Goal: Task Accomplishment & Management: Complete application form

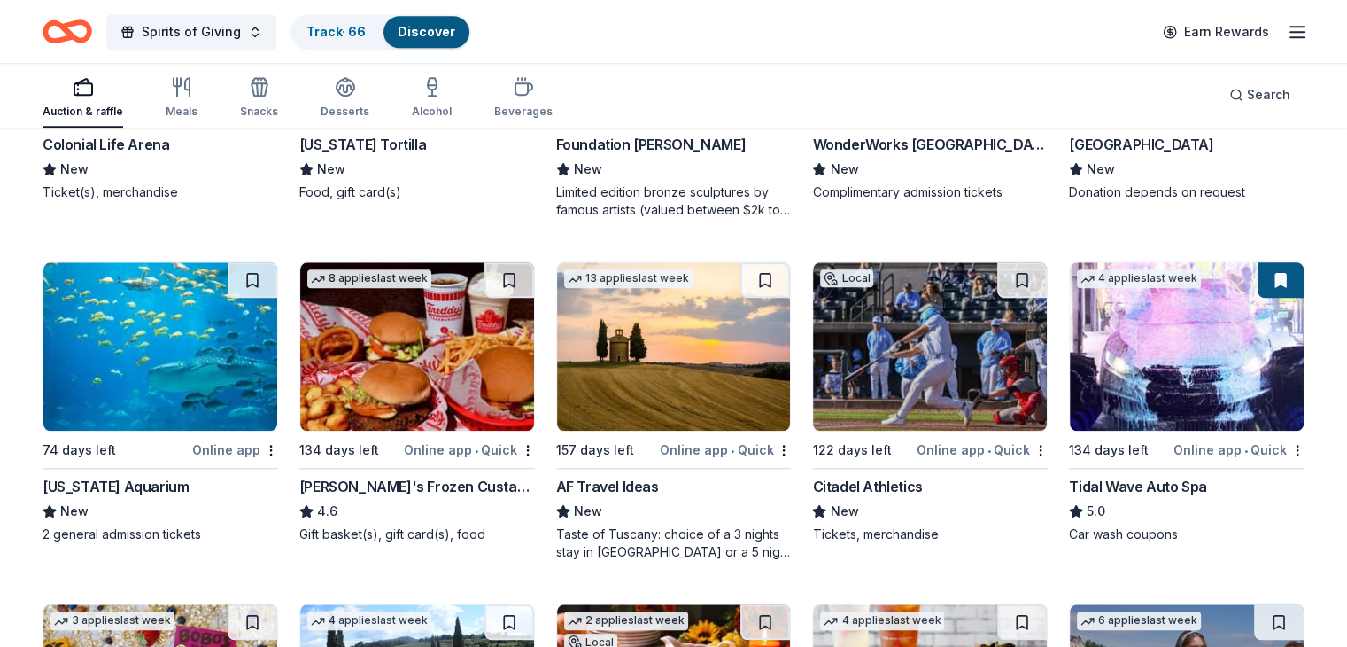
scroll to position [1750, 0]
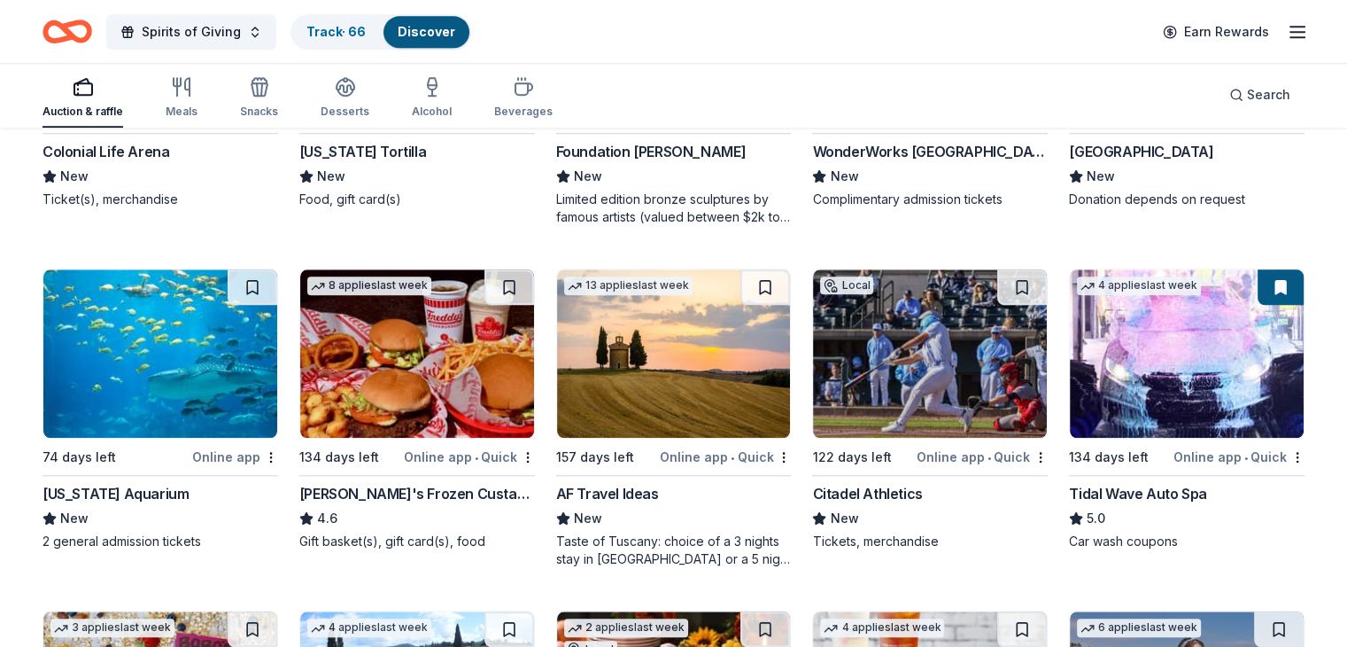
click at [669, 380] on img at bounding box center [674, 353] width 234 height 168
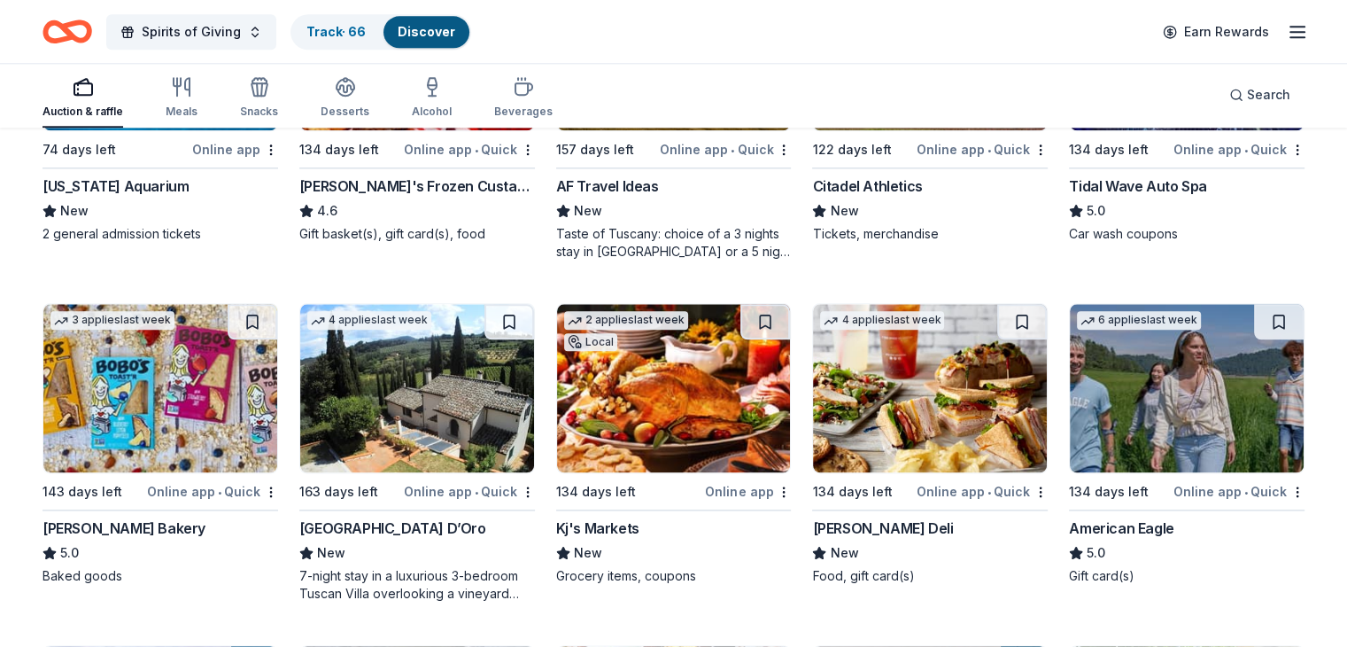
scroll to position [2130, 0]
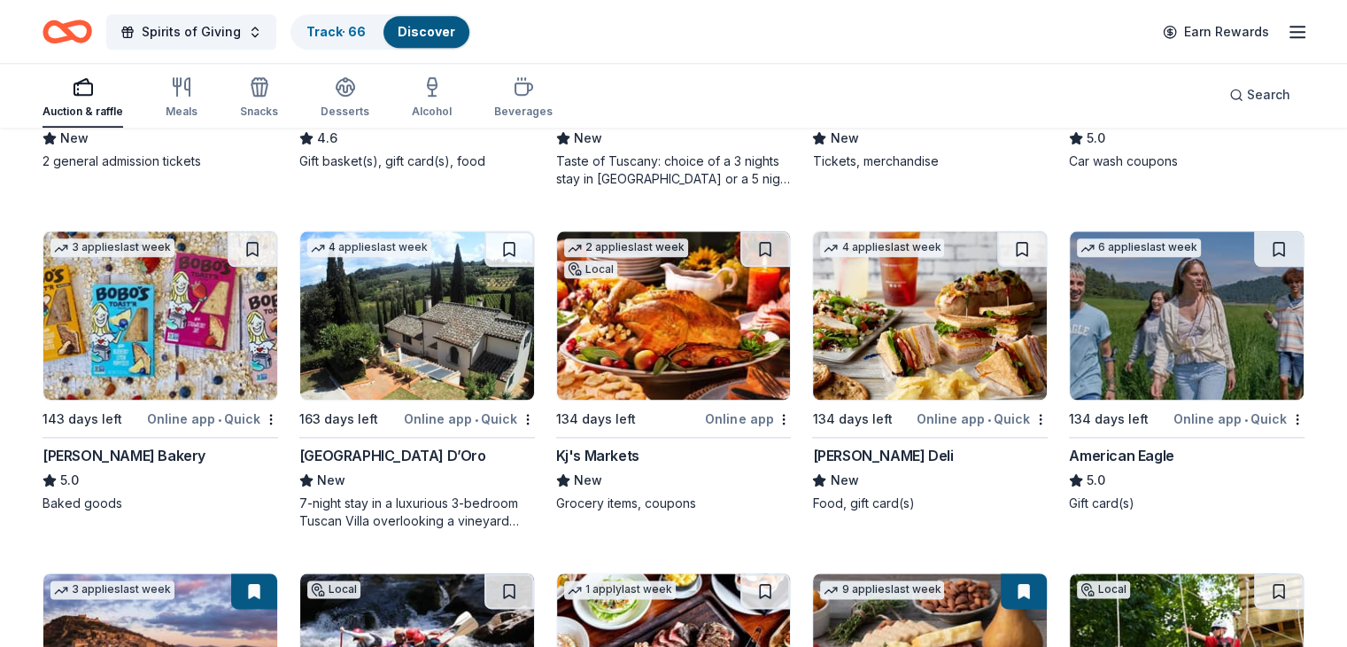
click at [691, 339] on img at bounding box center [674, 315] width 234 height 168
click at [896, 315] on img at bounding box center [930, 315] width 234 height 168
click at [366, 25] on link "Track · 66" at bounding box center [336, 31] width 59 height 15
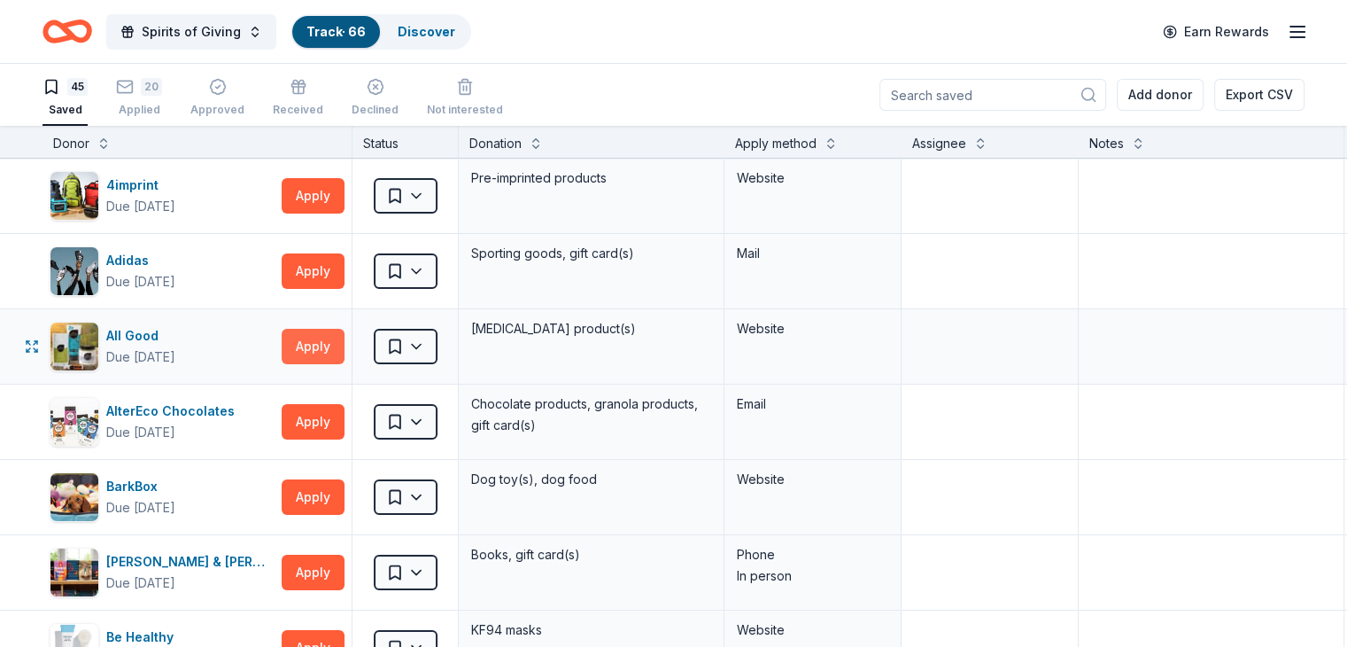
click at [340, 341] on button "Apply" at bounding box center [313, 346] width 63 height 35
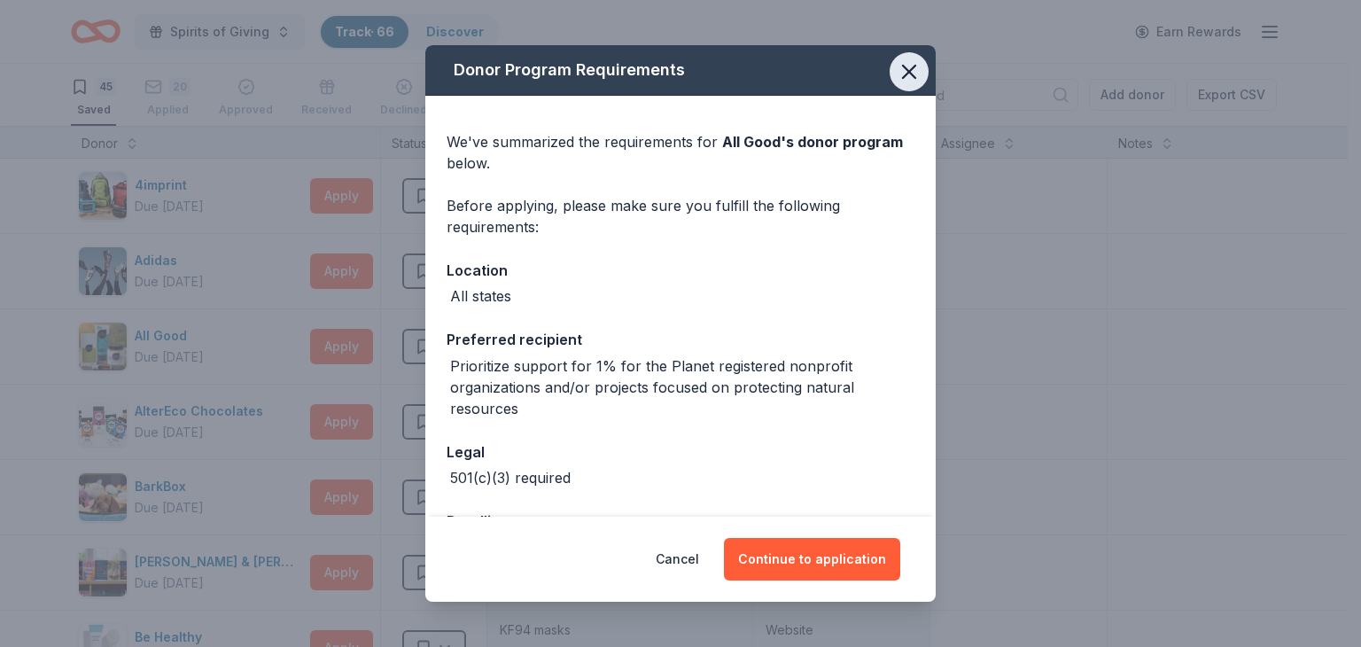
click at [903, 75] on icon "button" at bounding box center [909, 71] width 25 height 25
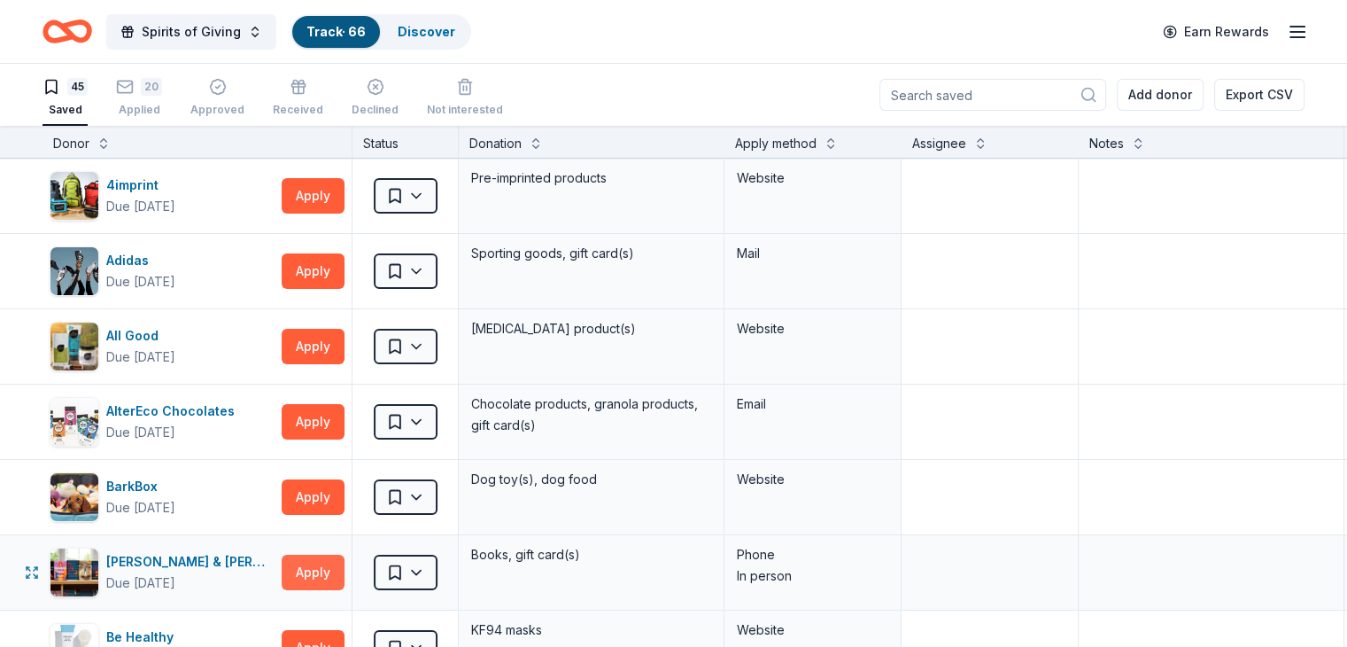
click at [344, 560] on button "Apply" at bounding box center [313, 572] width 63 height 35
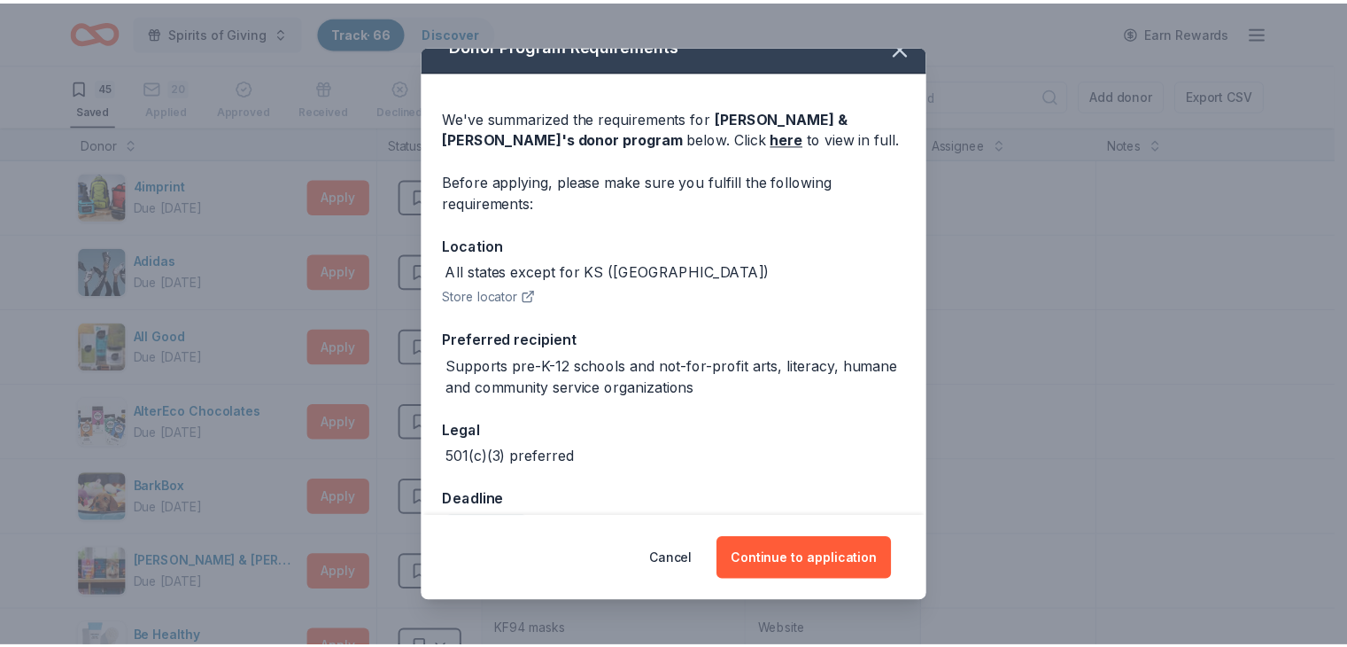
scroll to position [69, 0]
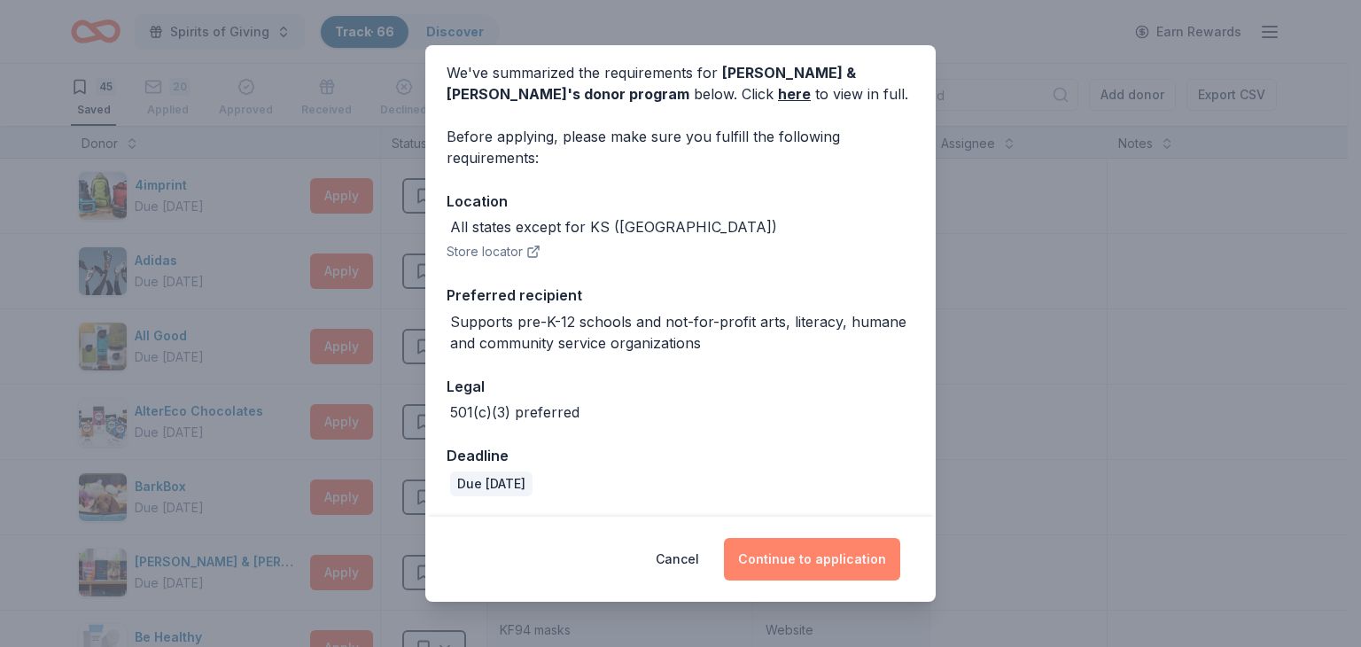
click at [829, 557] on button "Continue to application" at bounding box center [812, 559] width 176 height 43
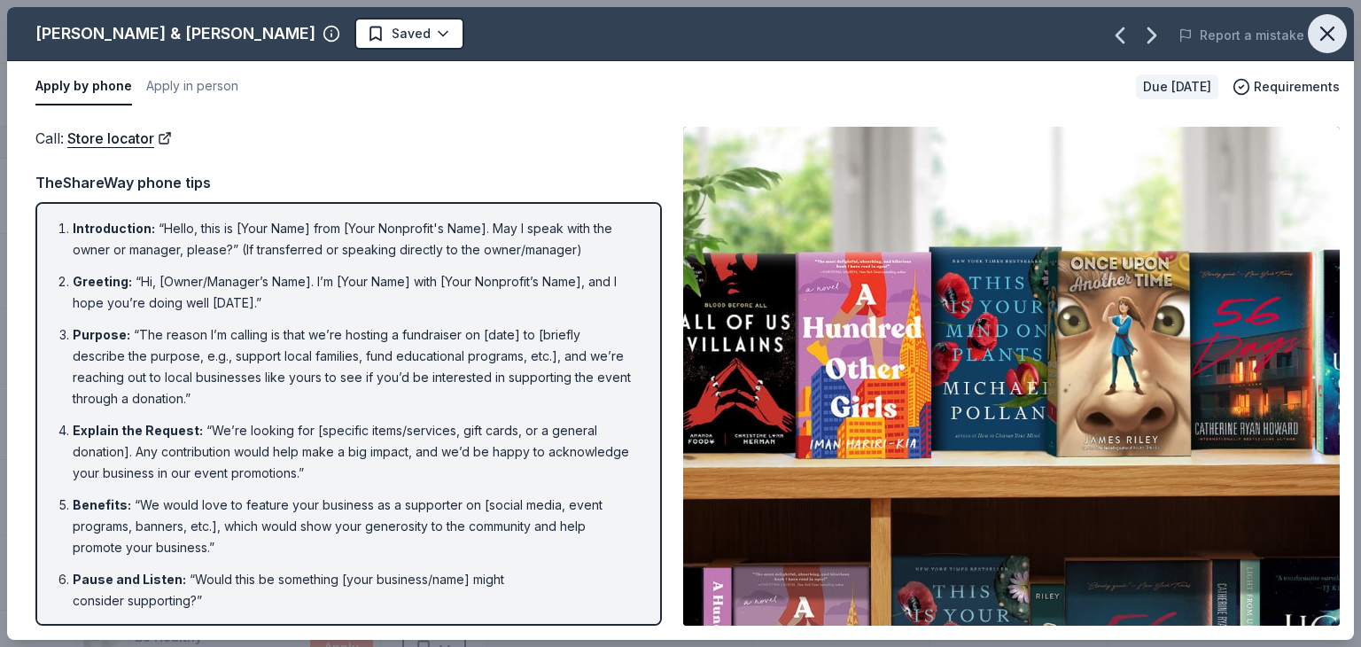
click at [1325, 25] on icon "button" at bounding box center [1327, 33] width 25 height 25
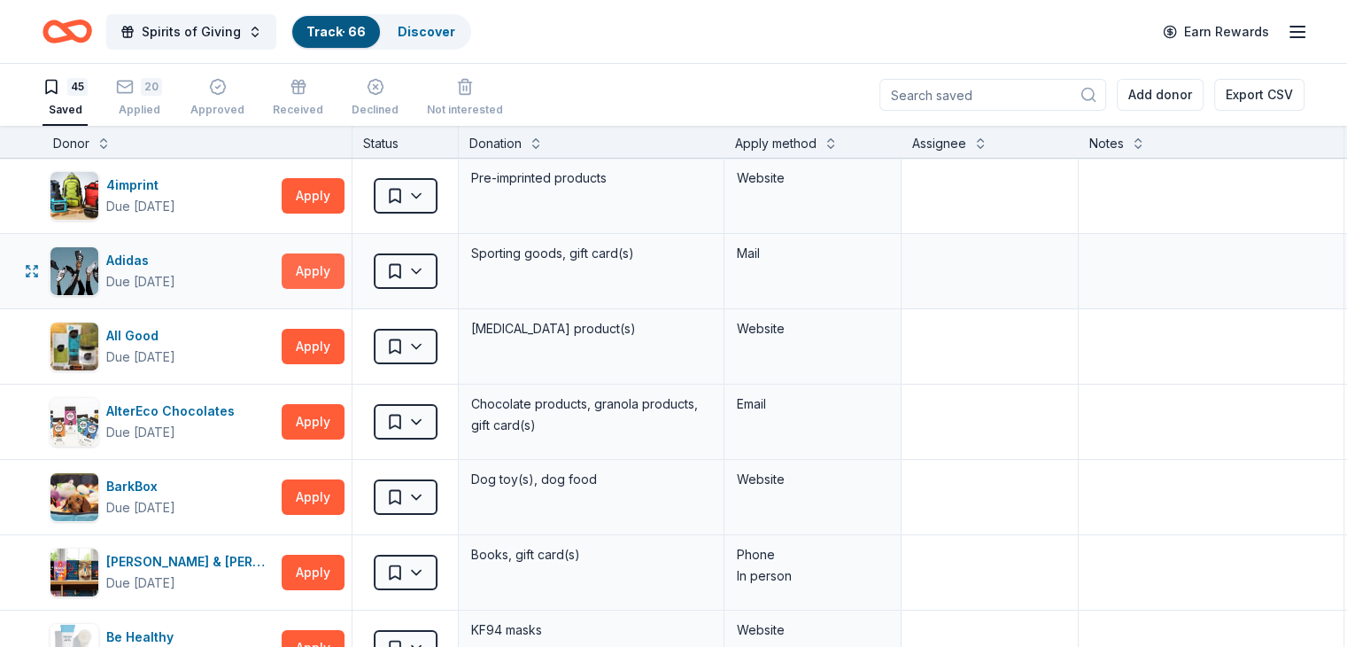
click at [343, 268] on button "Apply" at bounding box center [313, 270] width 63 height 35
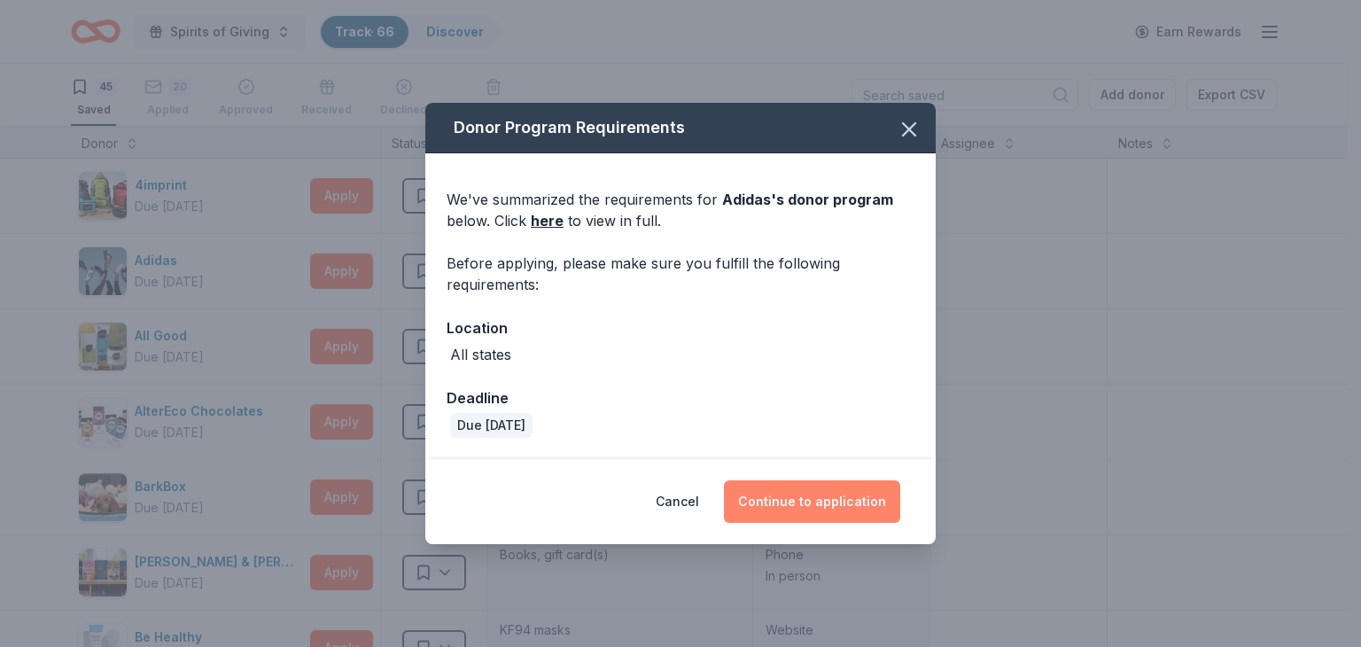
click at [822, 498] on button "Continue to application" at bounding box center [812, 501] width 176 height 43
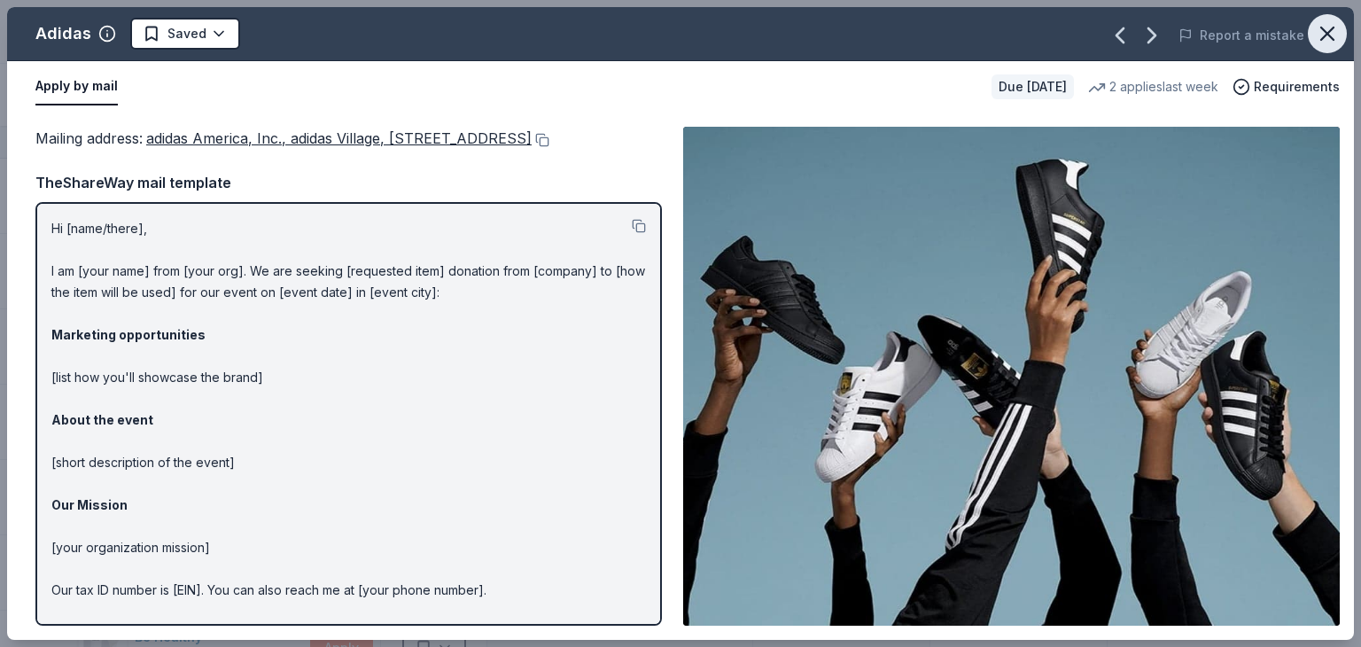
click at [1323, 39] on icon "button" at bounding box center [1327, 33] width 25 height 25
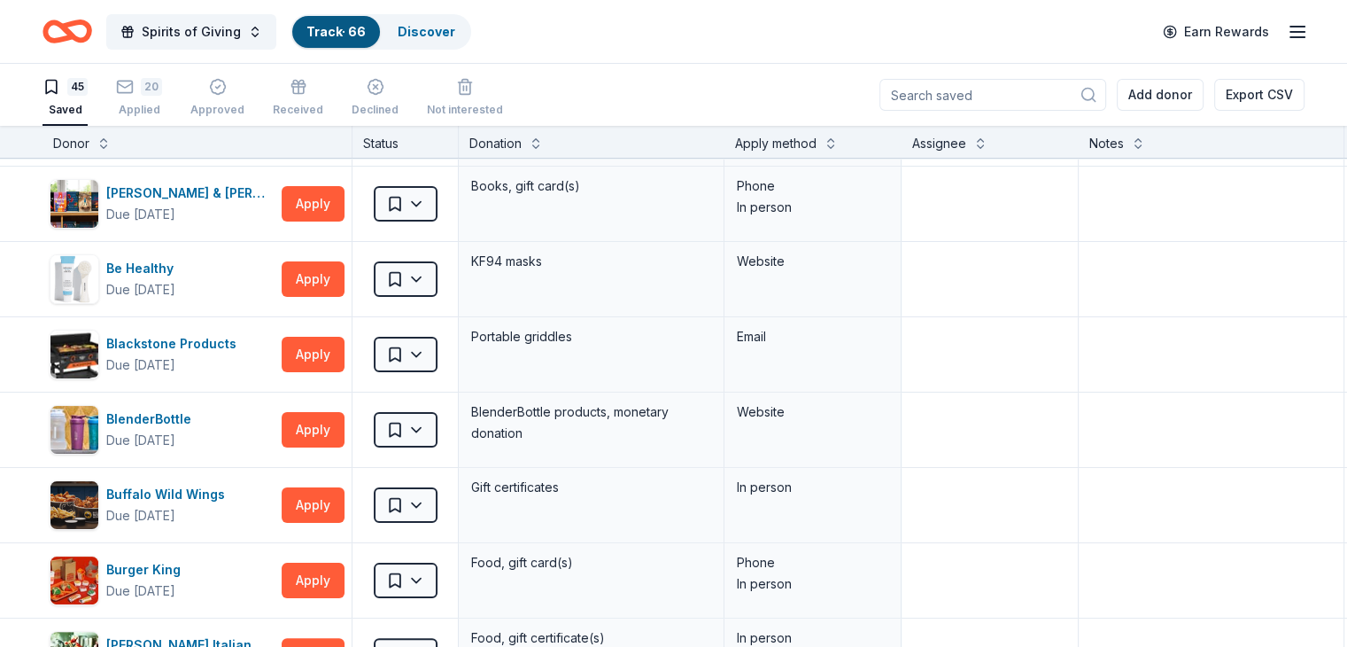
scroll to position [497, 0]
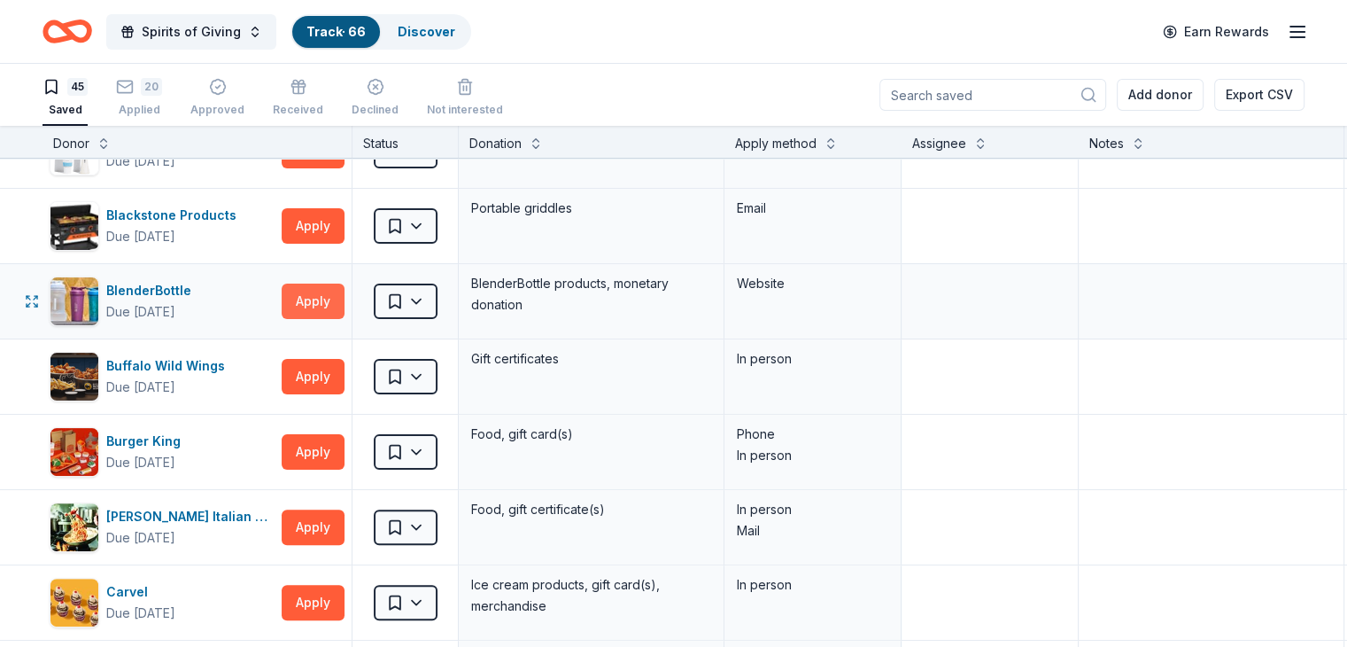
click at [342, 295] on button "Apply" at bounding box center [313, 300] width 63 height 35
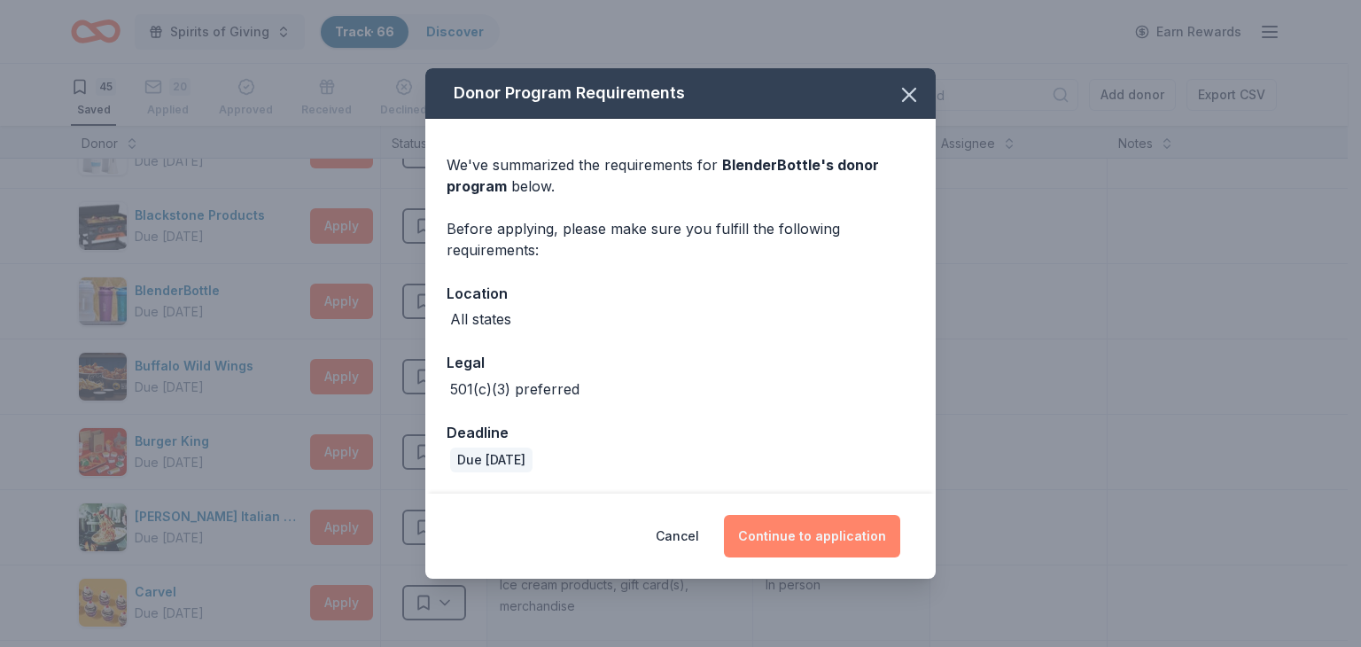
click at [834, 534] on button "Continue to application" at bounding box center [812, 536] width 176 height 43
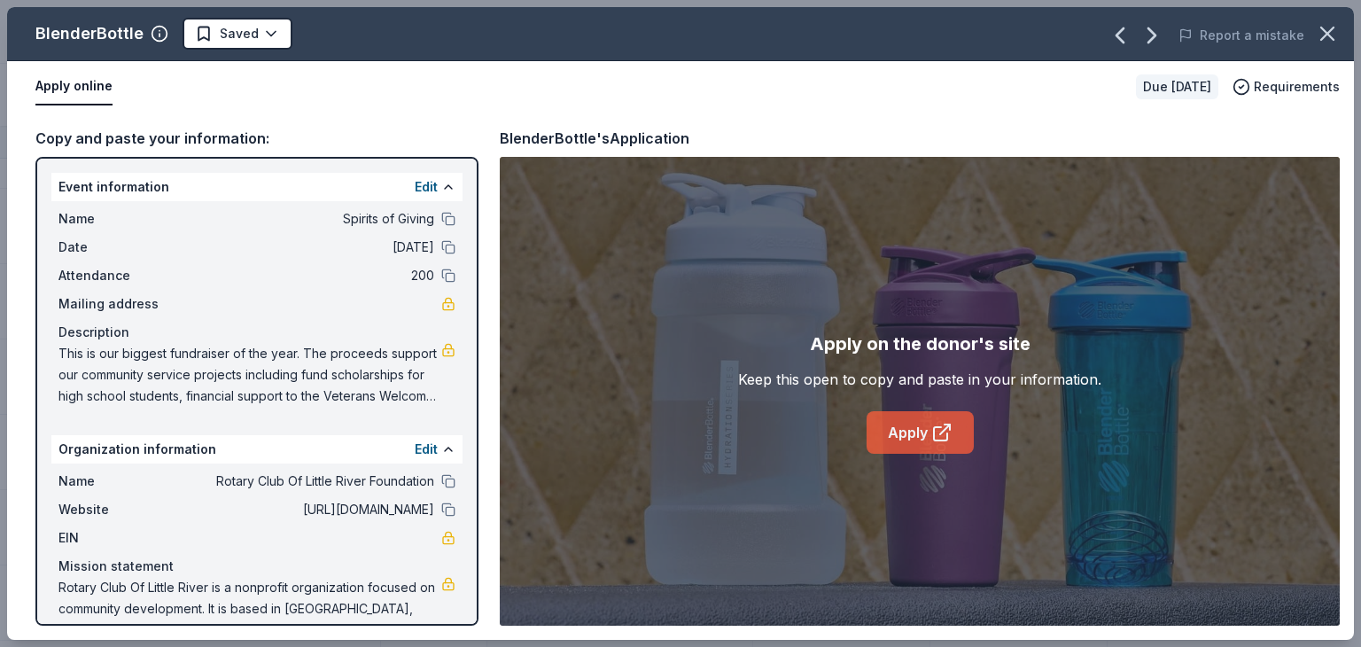
click at [893, 427] on link "Apply" at bounding box center [919, 432] width 107 height 43
click at [1327, 26] on icon "button" at bounding box center [1327, 33] width 25 height 25
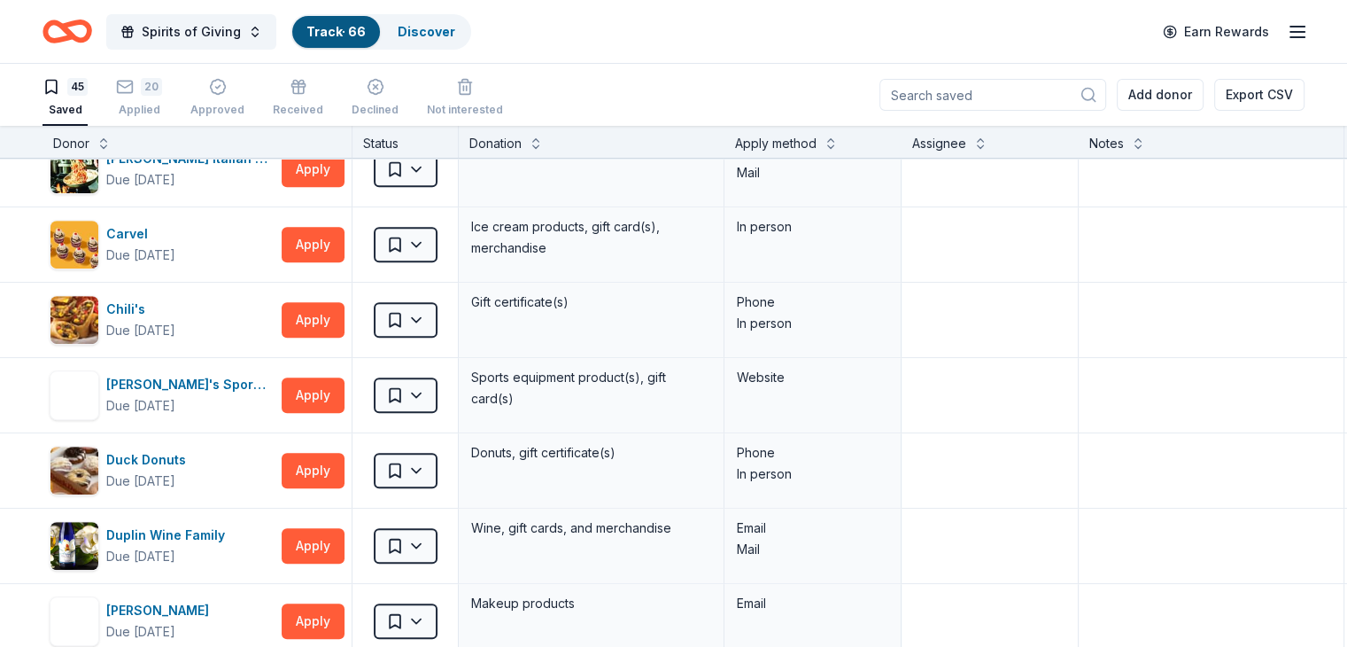
scroll to position [882, 0]
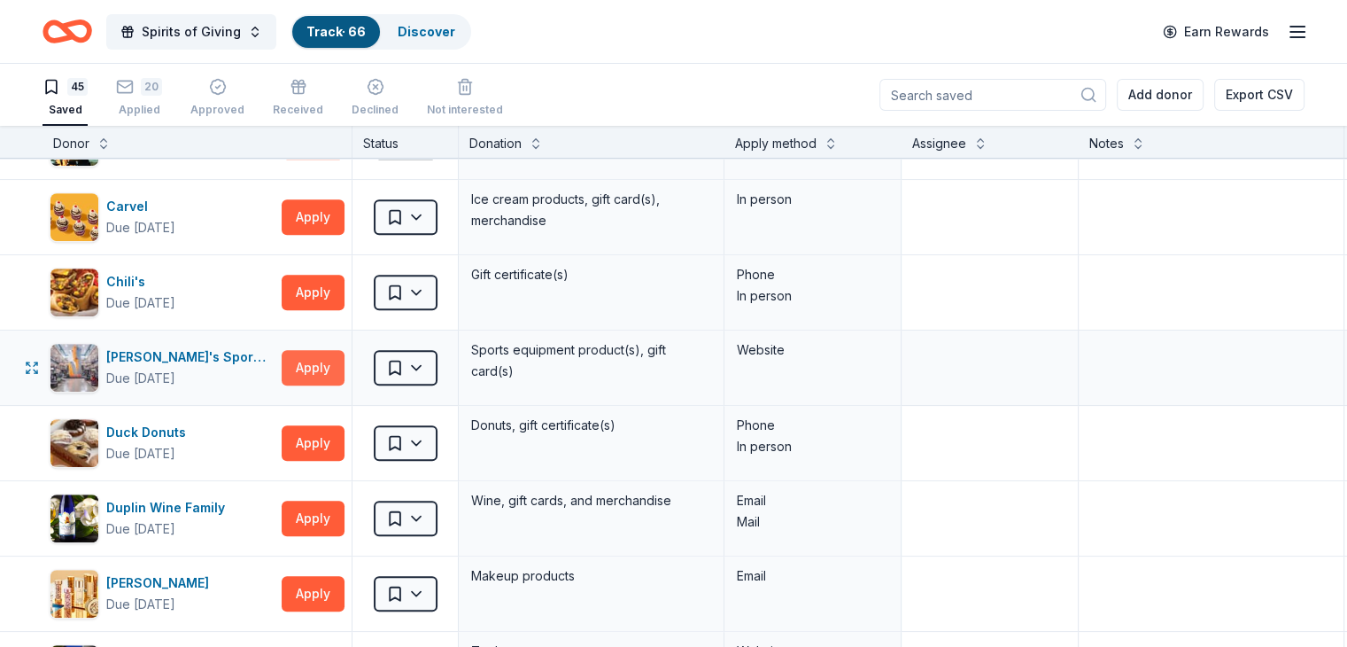
click at [342, 365] on button "Apply" at bounding box center [313, 367] width 63 height 35
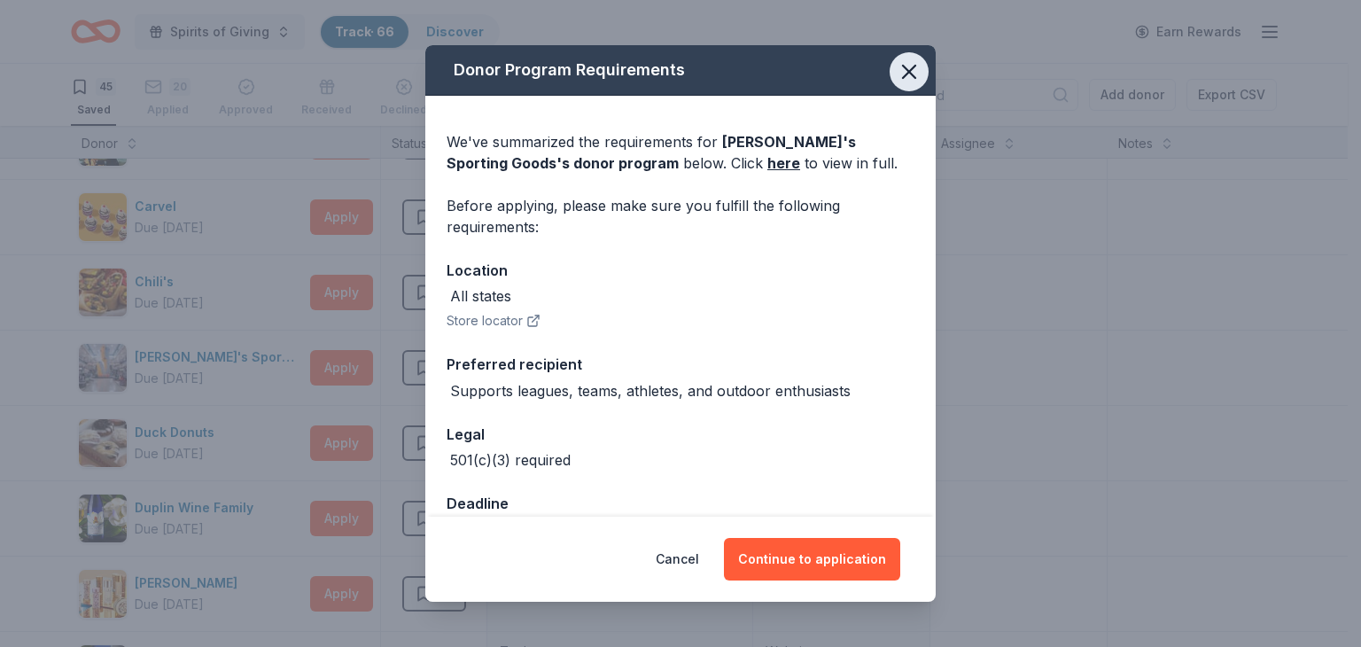
click at [903, 77] on icon "button" at bounding box center [909, 72] width 12 height 12
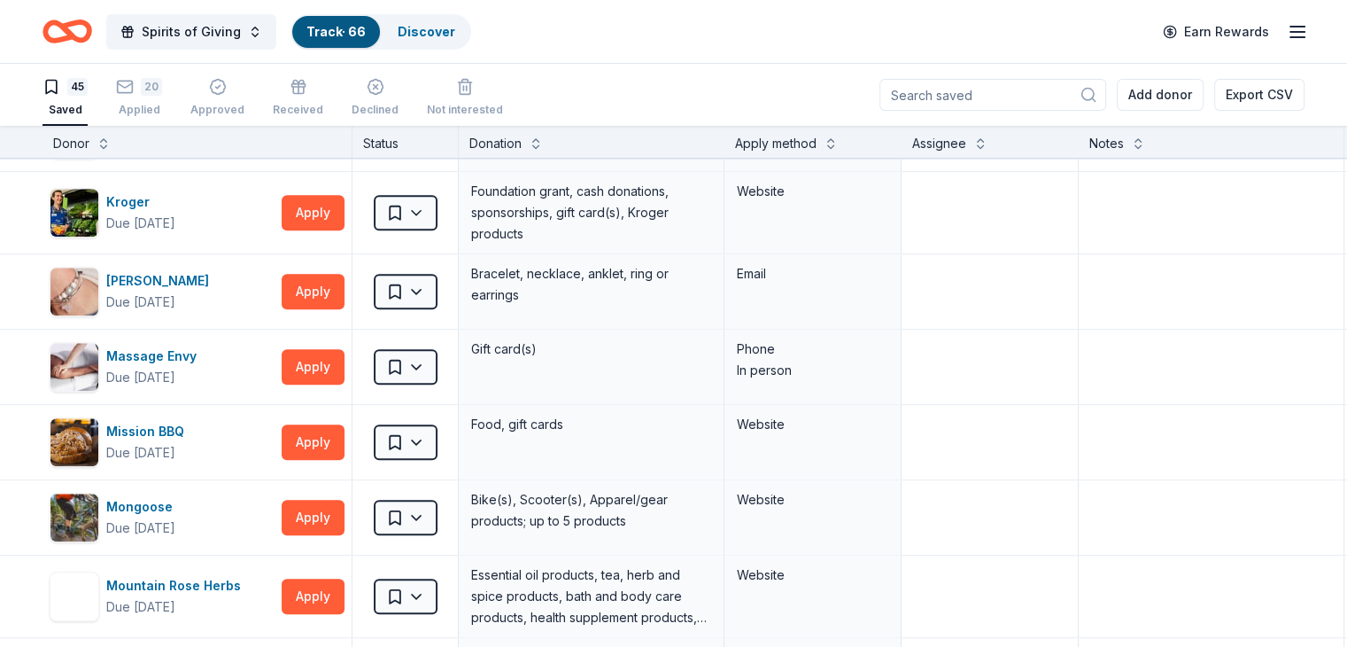
scroll to position [1811, 0]
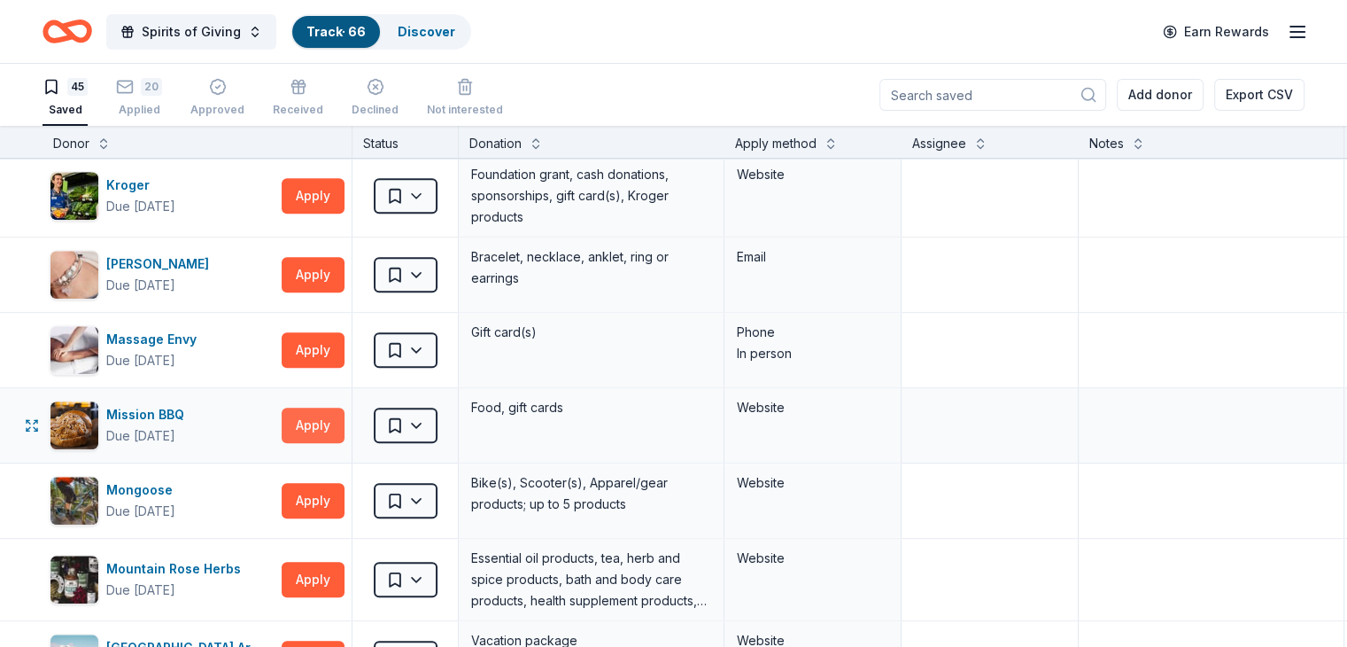
click at [342, 412] on button "Apply" at bounding box center [313, 425] width 63 height 35
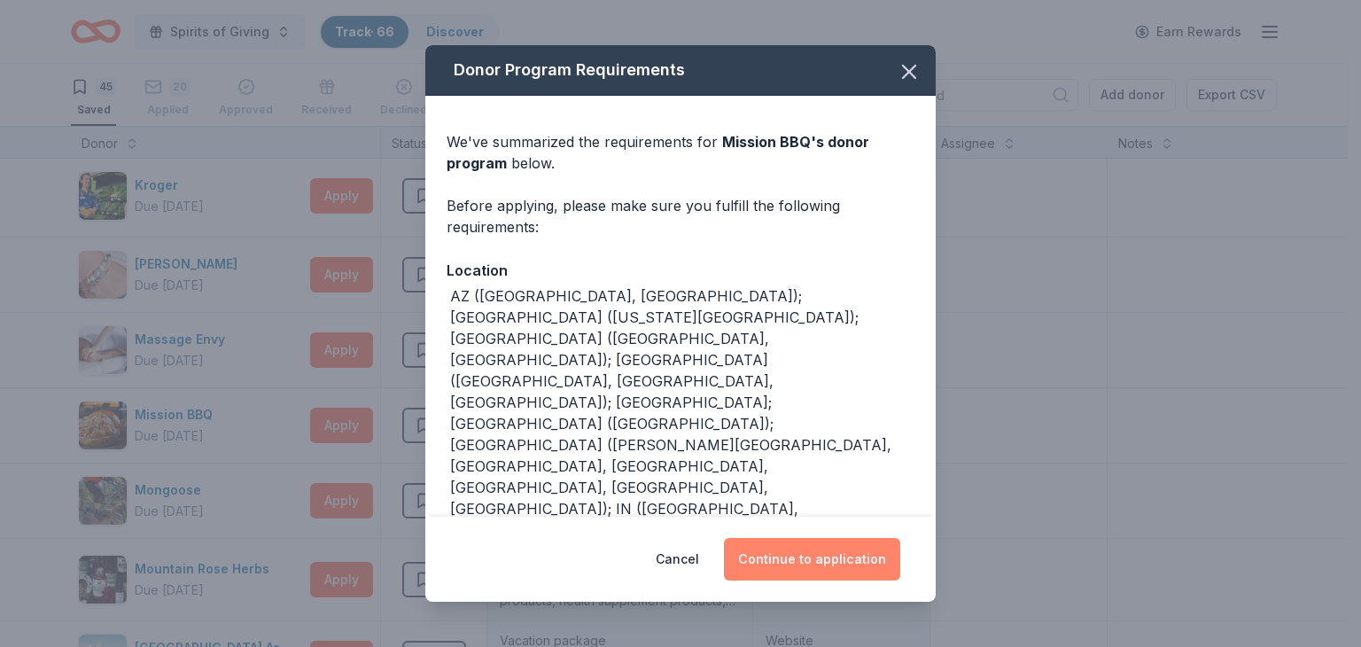
click at [807, 560] on button "Continue to application" at bounding box center [812, 559] width 176 height 43
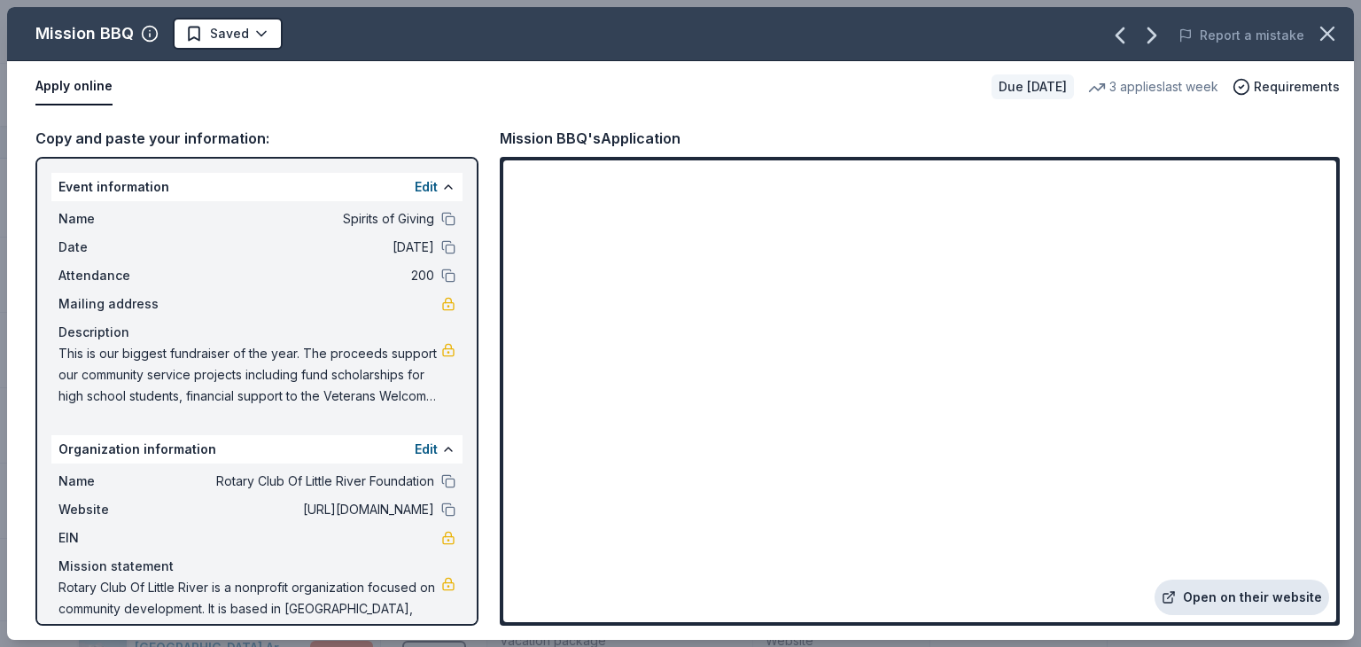
click at [1265, 603] on link "Open on their website" at bounding box center [1241, 596] width 175 height 35
click at [1325, 33] on icon "button" at bounding box center [1327, 33] width 25 height 25
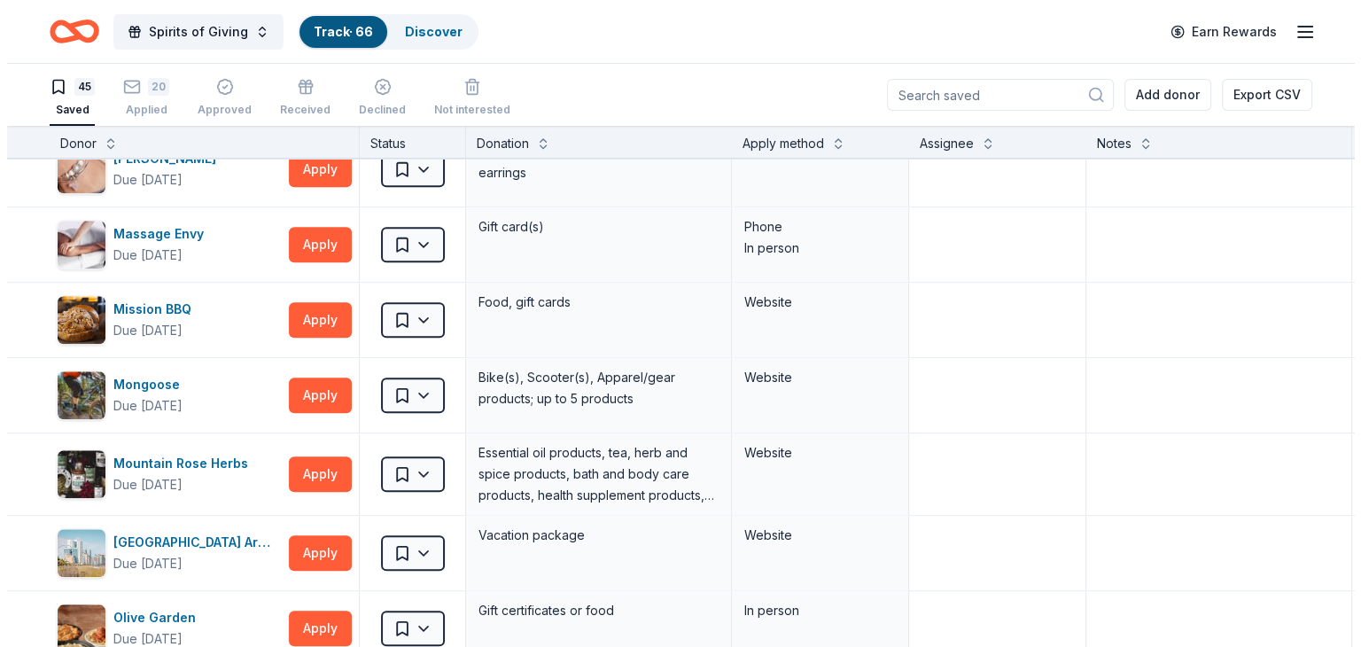
scroll to position [1922, 0]
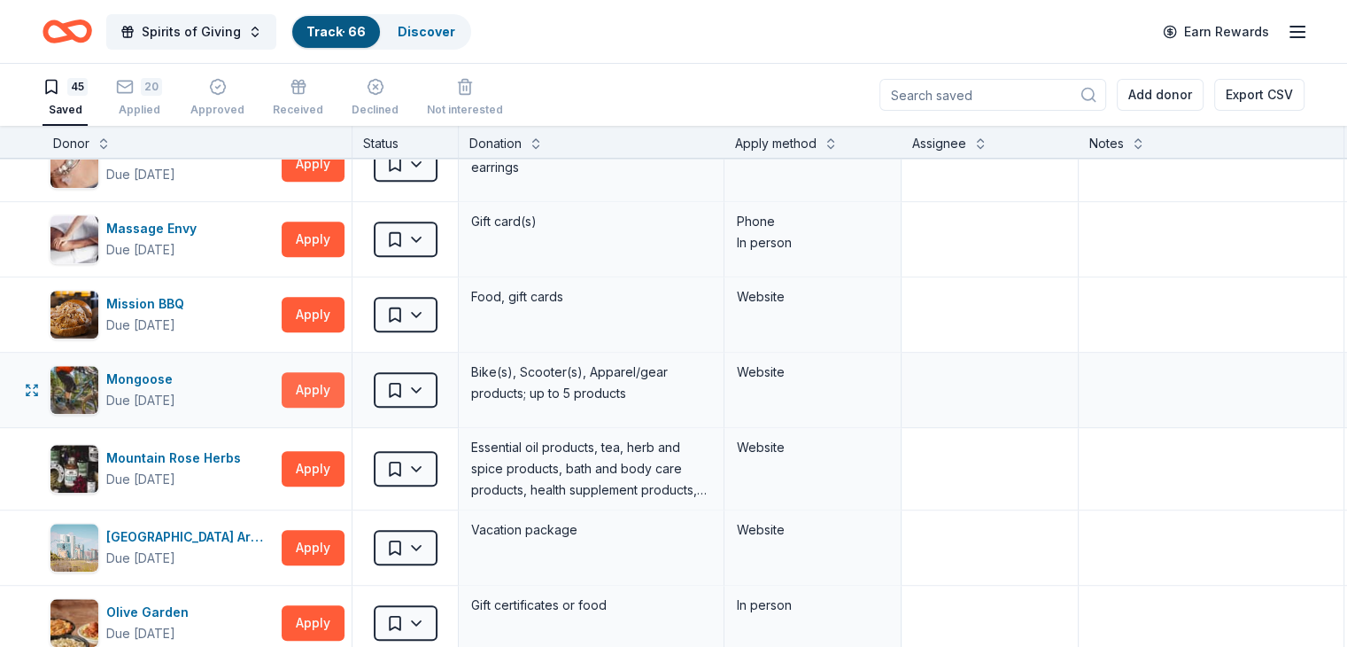
click at [330, 381] on button "Apply" at bounding box center [313, 389] width 63 height 35
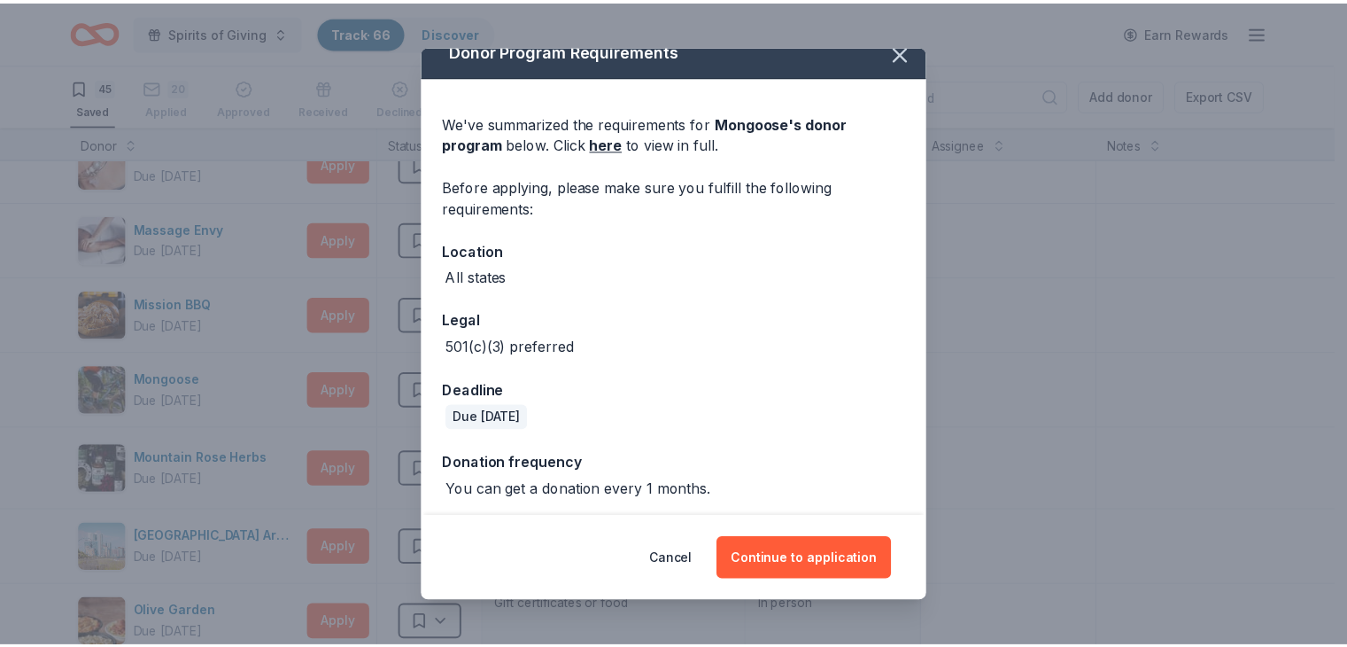
scroll to position [23, 0]
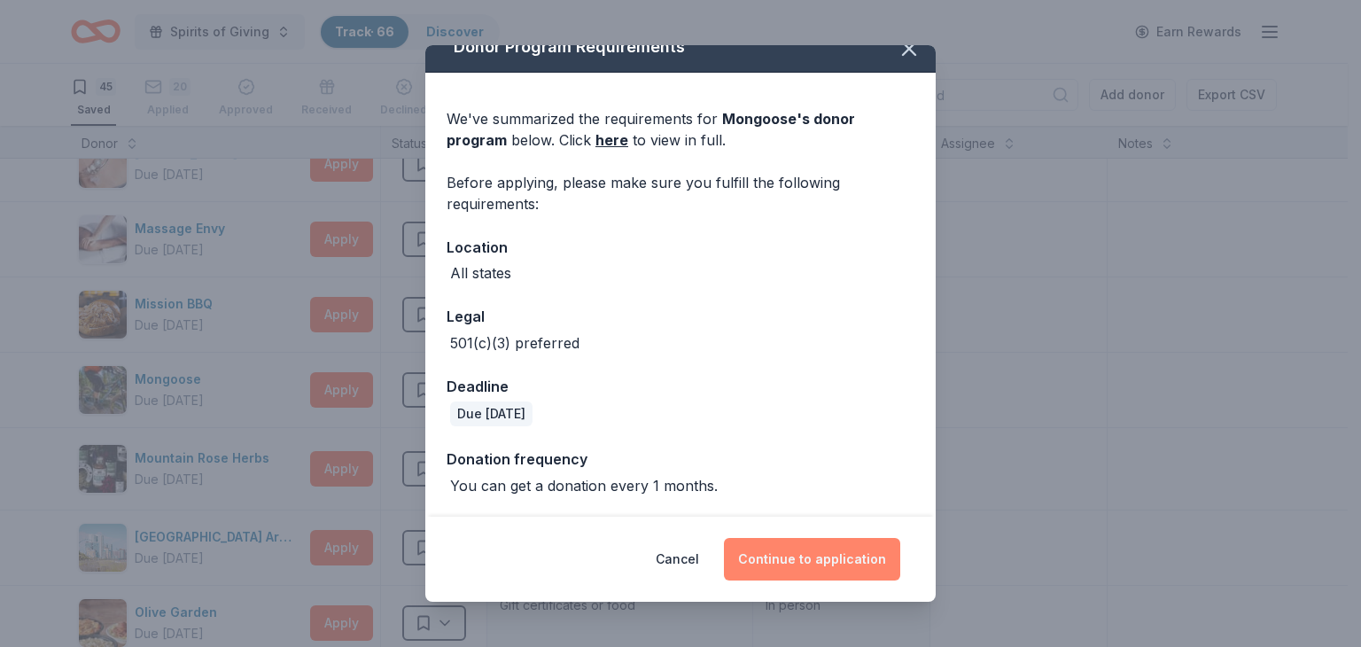
click at [821, 560] on button "Continue to application" at bounding box center [812, 559] width 176 height 43
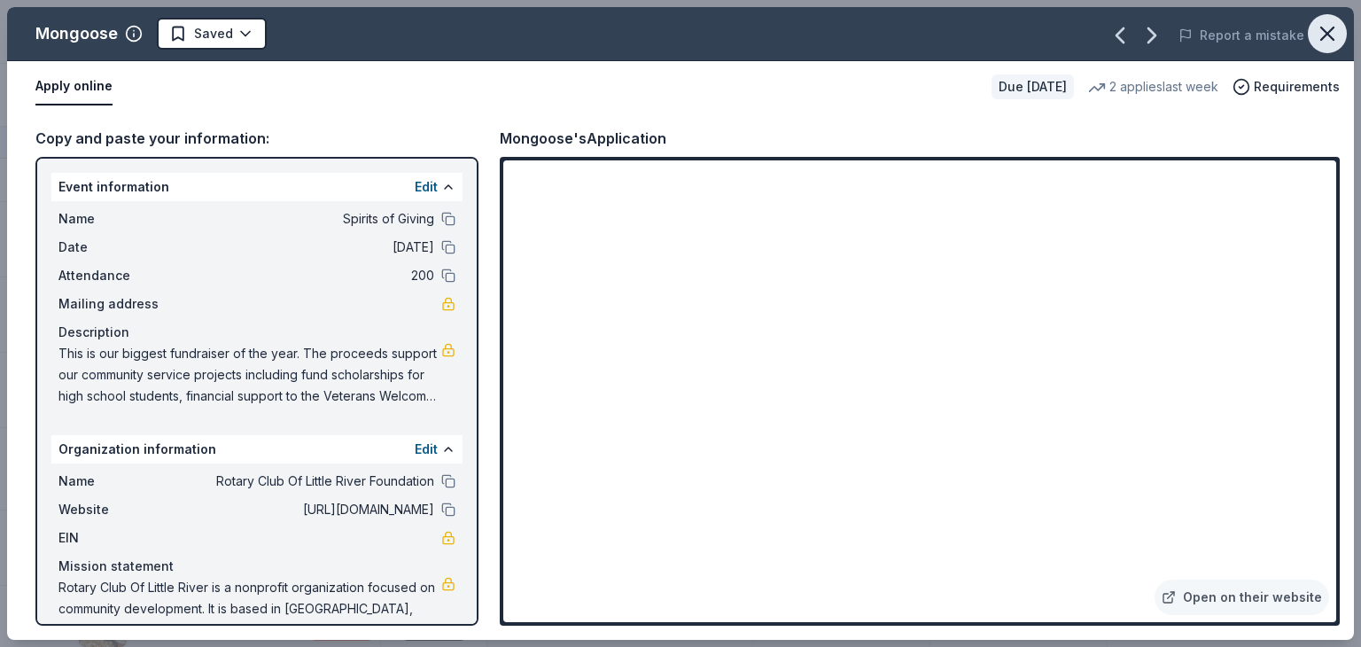
click at [1326, 37] on icon "button" at bounding box center [1327, 33] width 25 height 25
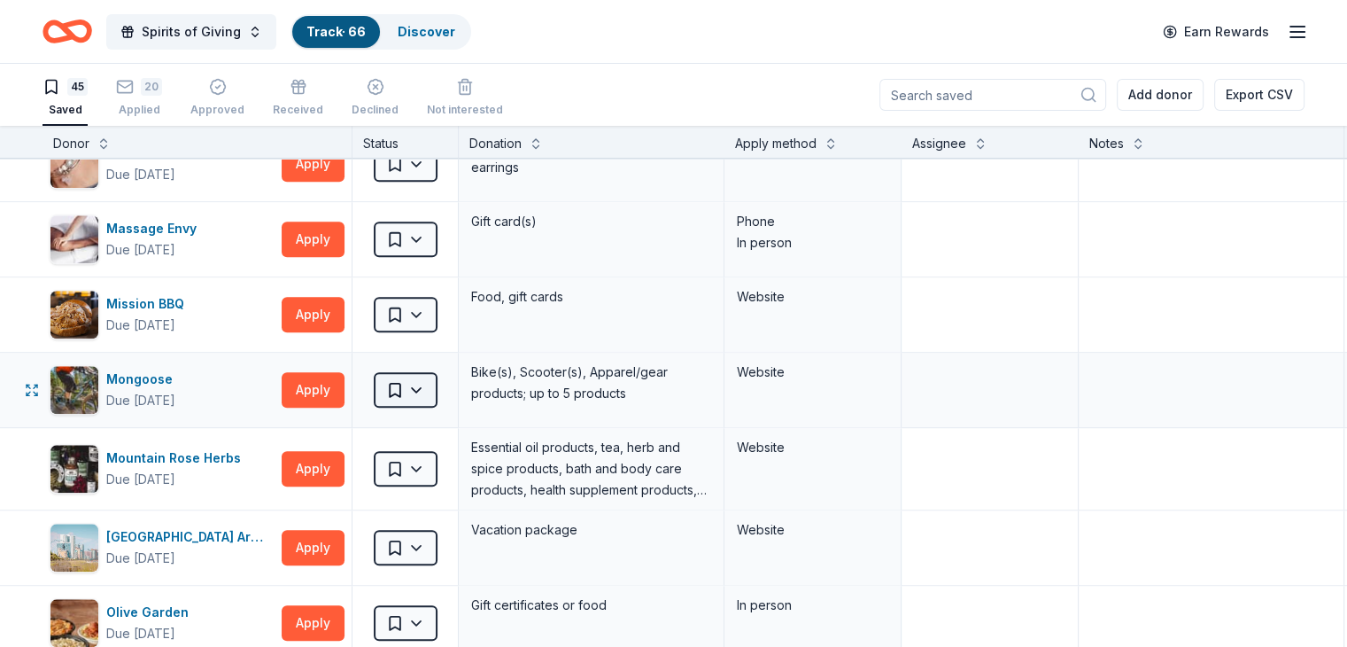
click at [450, 377] on html "Spirits of Giving Track · 66 Discover Earn Rewards 45 Saved 20 Applied Approved…" at bounding box center [673, 323] width 1347 height 647
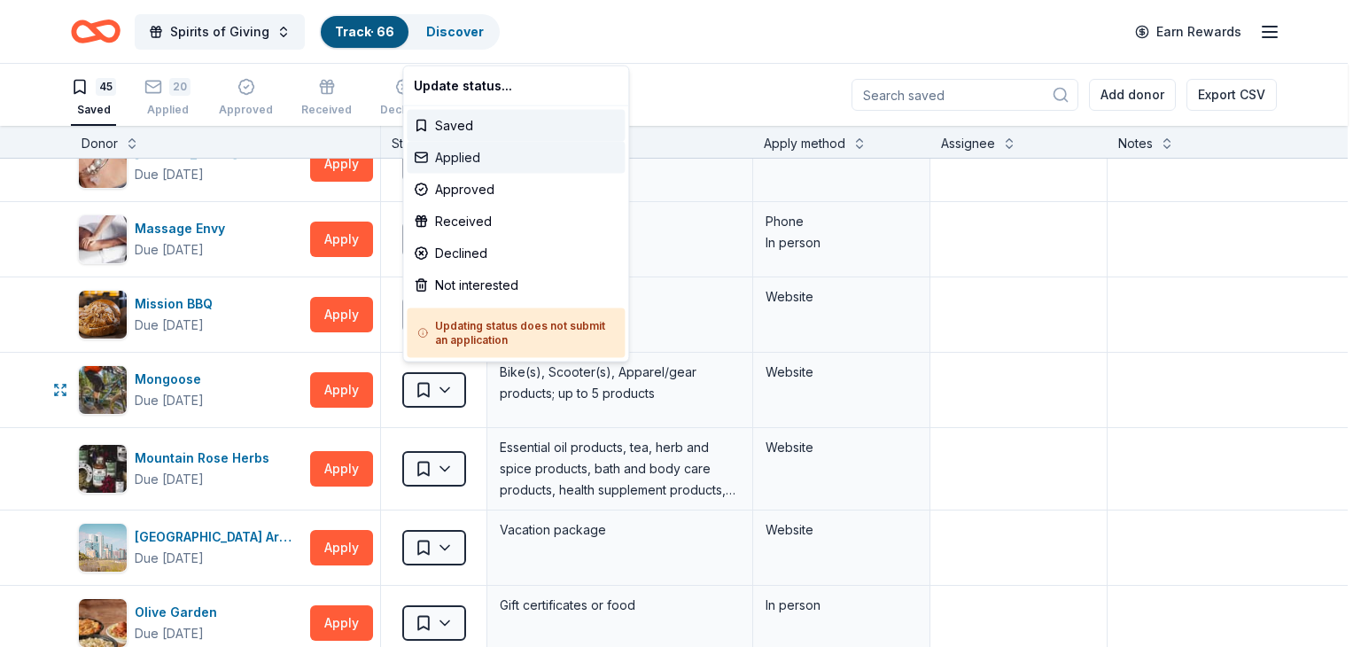
click at [464, 156] on div "Applied" at bounding box center [516, 158] width 218 height 32
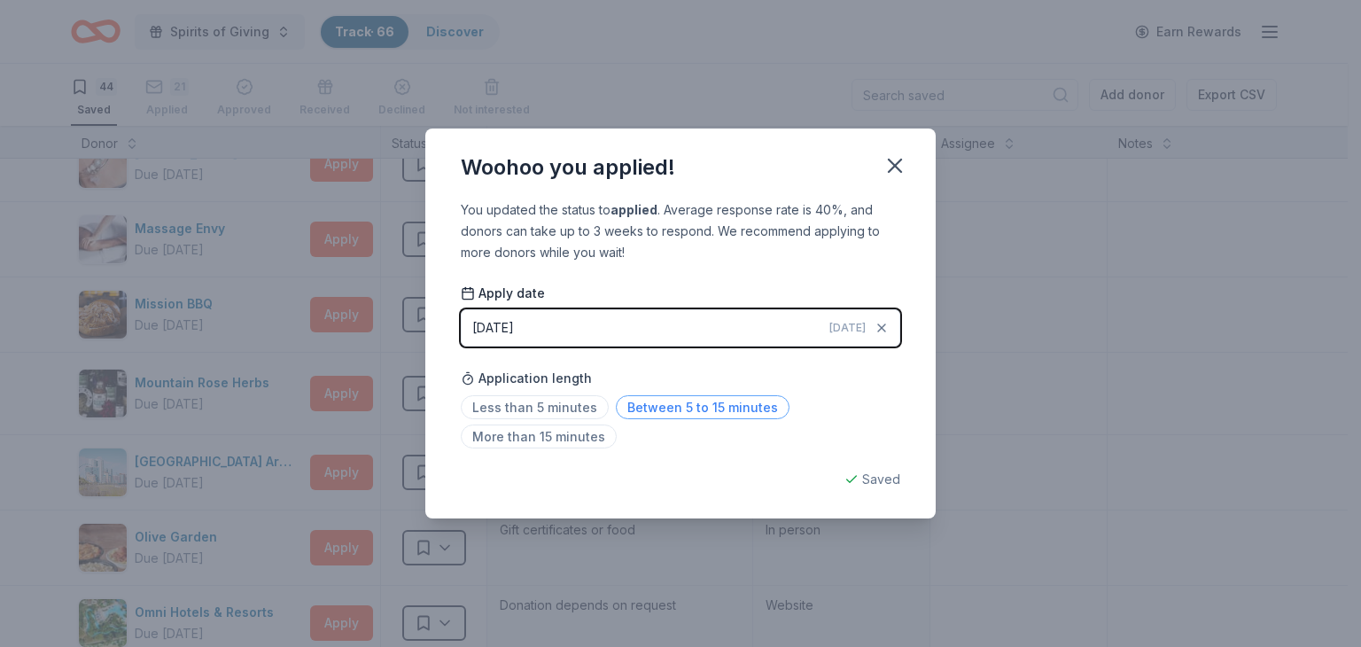
click at [695, 405] on span "Between 5 to 15 minutes" at bounding box center [703, 407] width 174 height 24
click at [897, 168] on icon "button" at bounding box center [895, 165] width 12 height 12
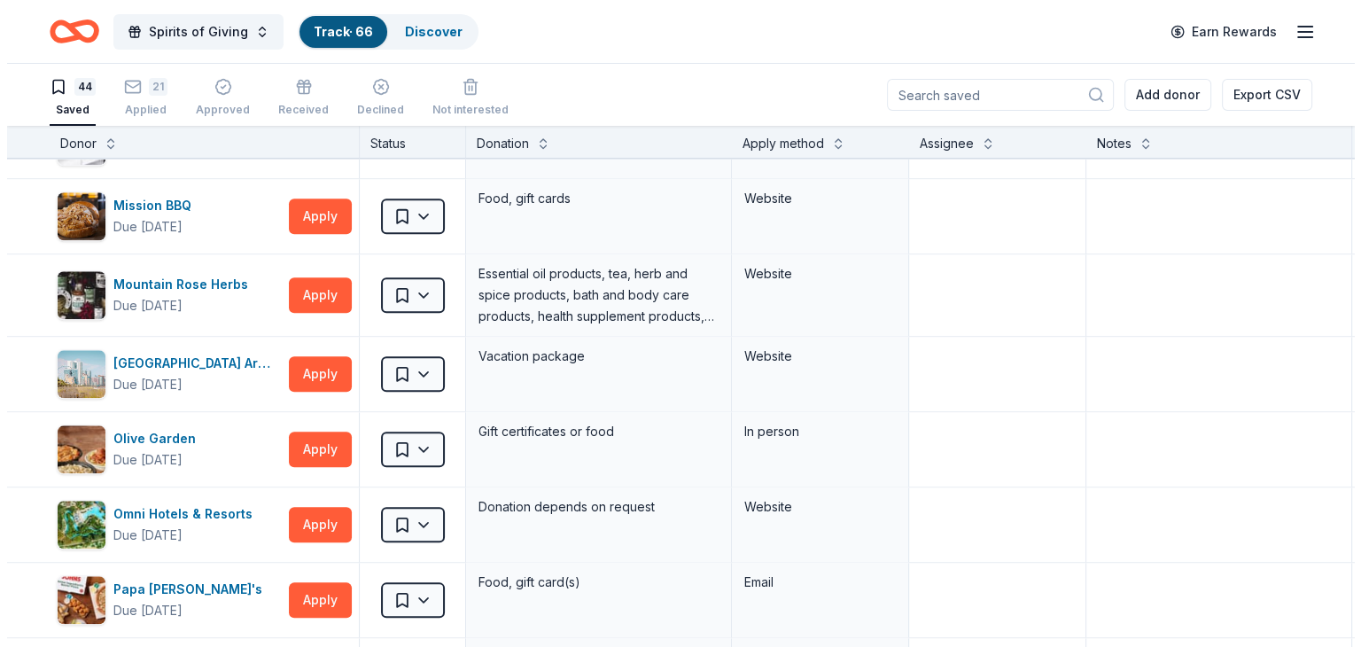
scroll to position [2030, 0]
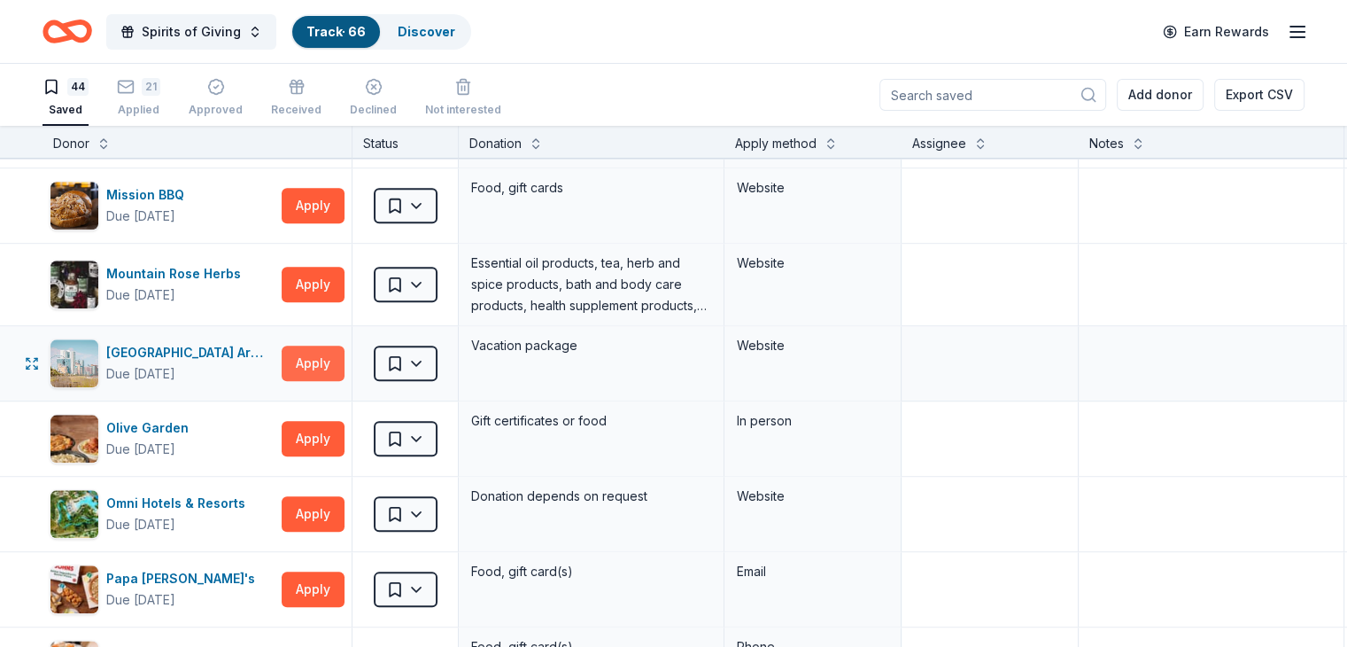
click at [345, 359] on button "Apply" at bounding box center [313, 363] width 63 height 35
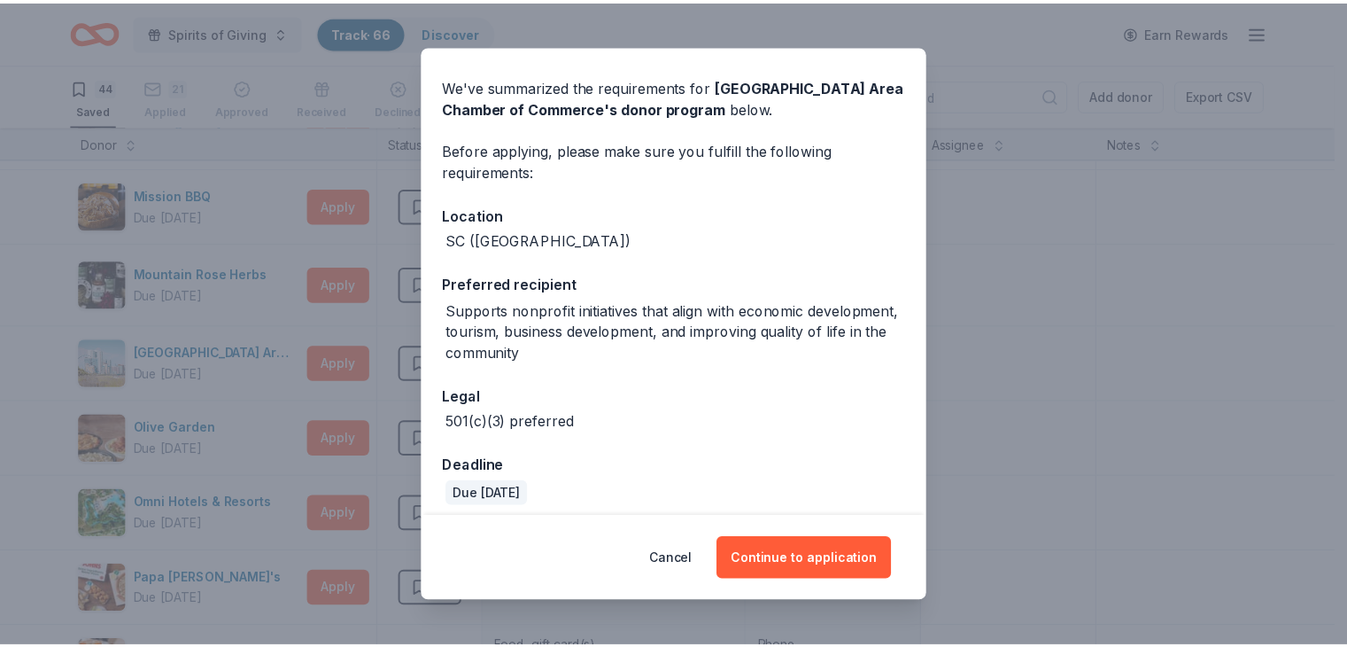
scroll to position [66, 0]
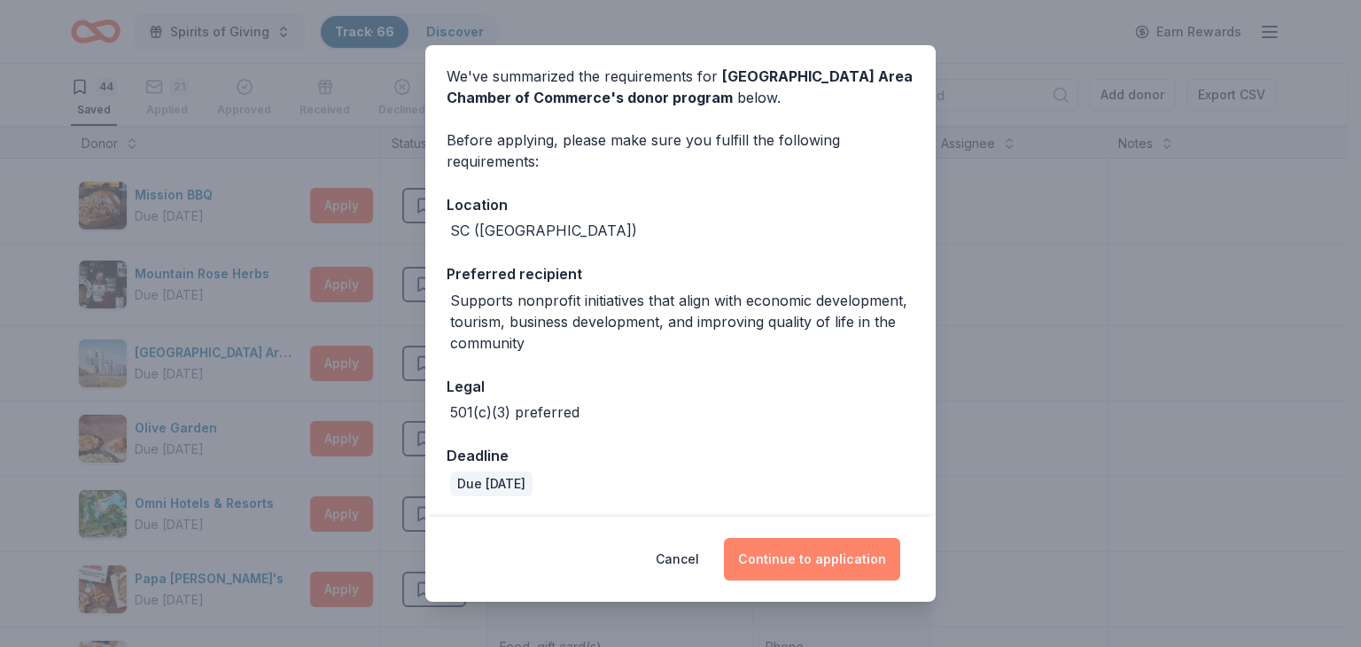
click at [827, 561] on button "Continue to application" at bounding box center [812, 559] width 176 height 43
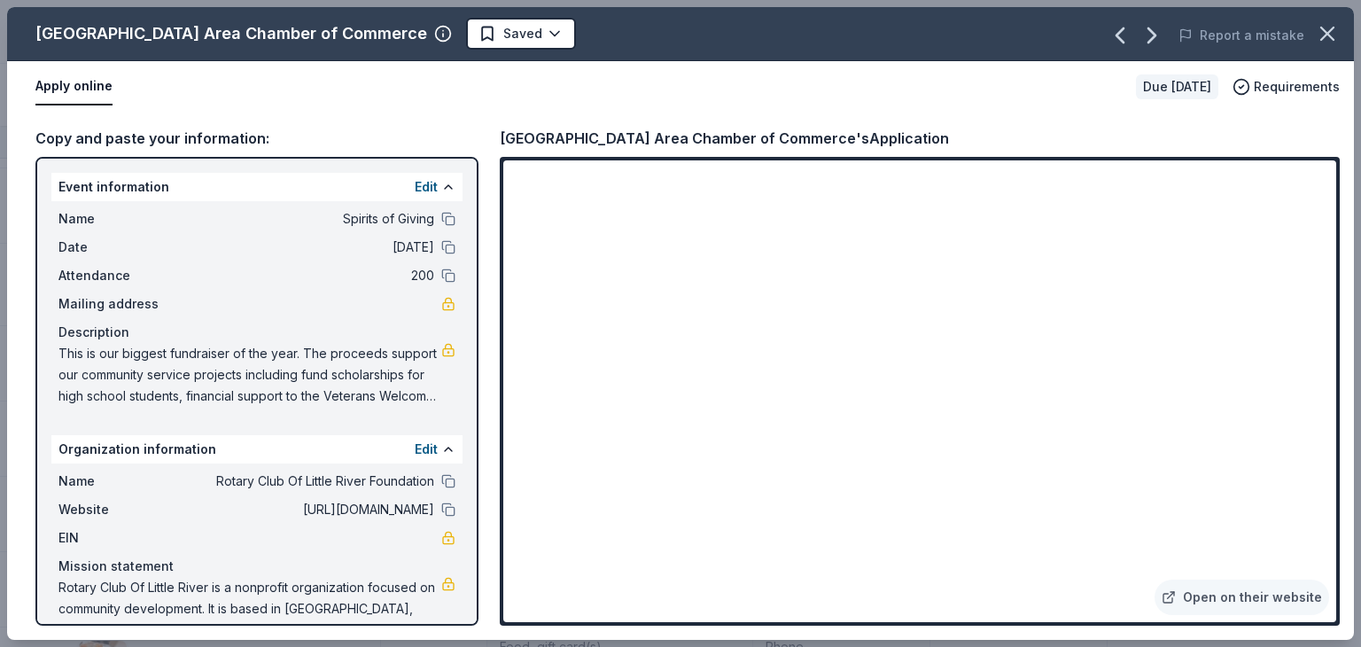
click at [1332, 36] on icon "button" at bounding box center [1327, 33] width 25 height 25
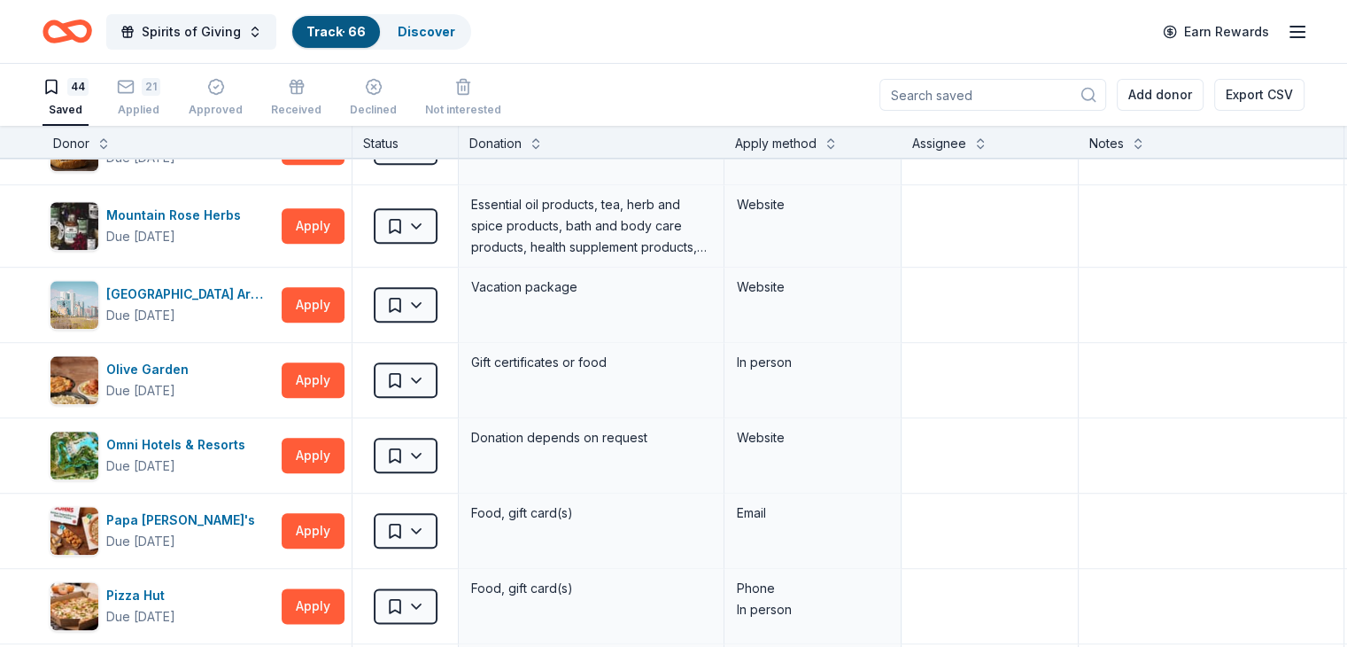
scroll to position [2116, 0]
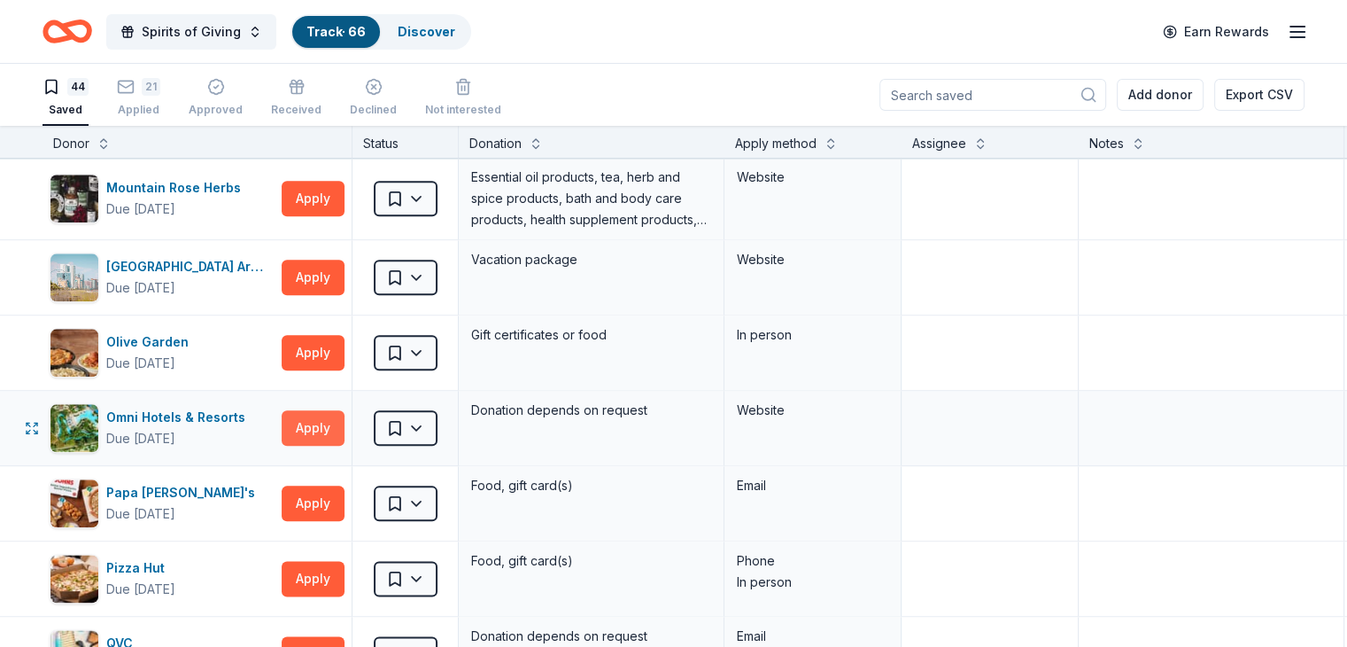
click at [337, 422] on button "Apply" at bounding box center [313, 427] width 63 height 35
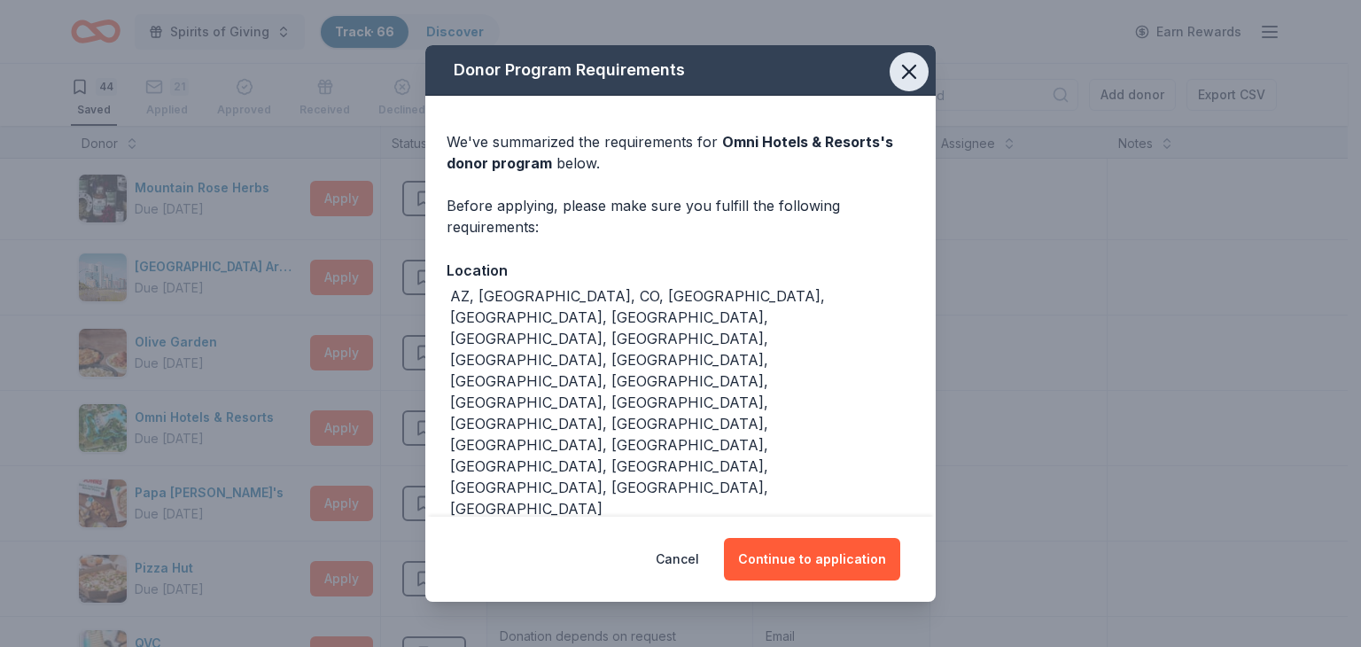
click at [904, 76] on icon "button" at bounding box center [909, 72] width 12 height 12
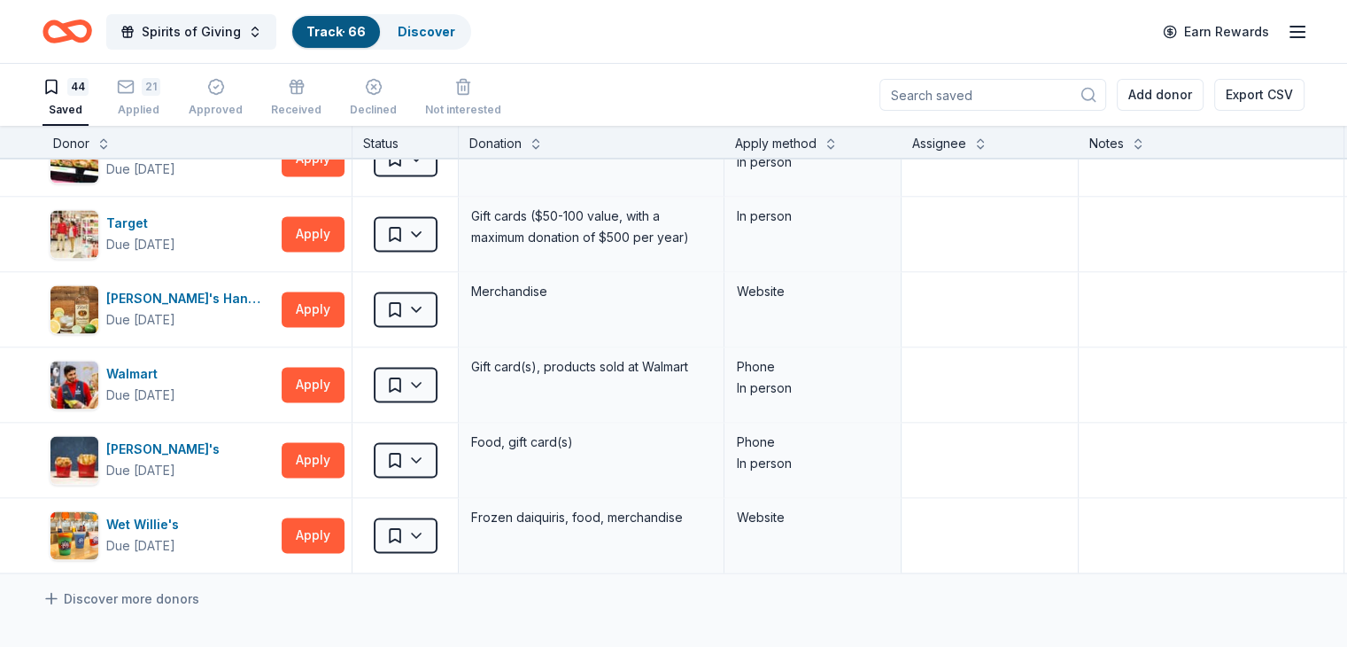
scroll to position [3011, 0]
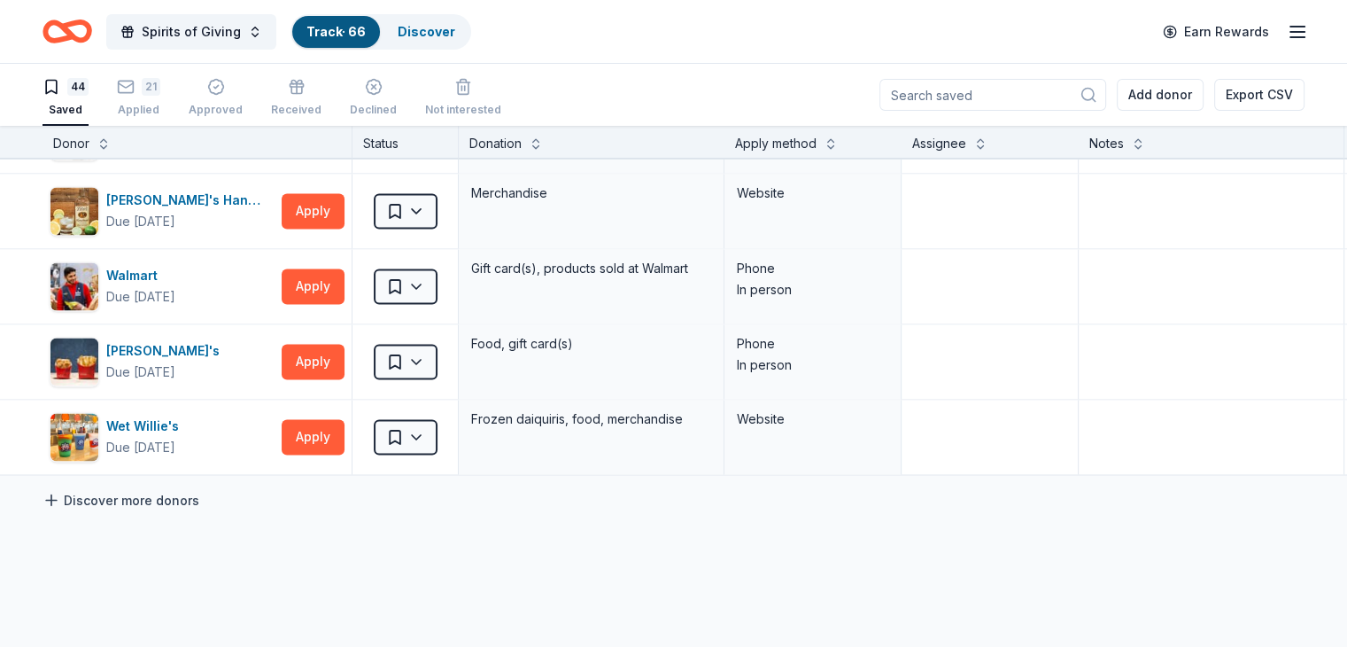
click at [57, 500] on icon at bounding box center [51, 500] width 11 height 0
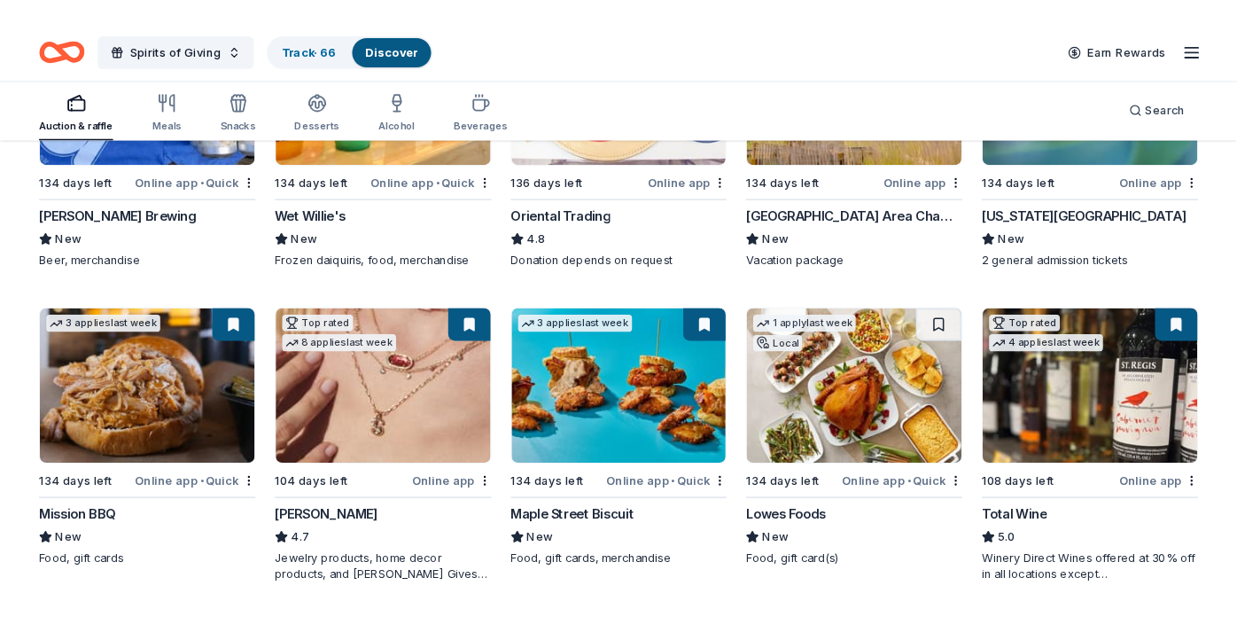
scroll to position [345, 0]
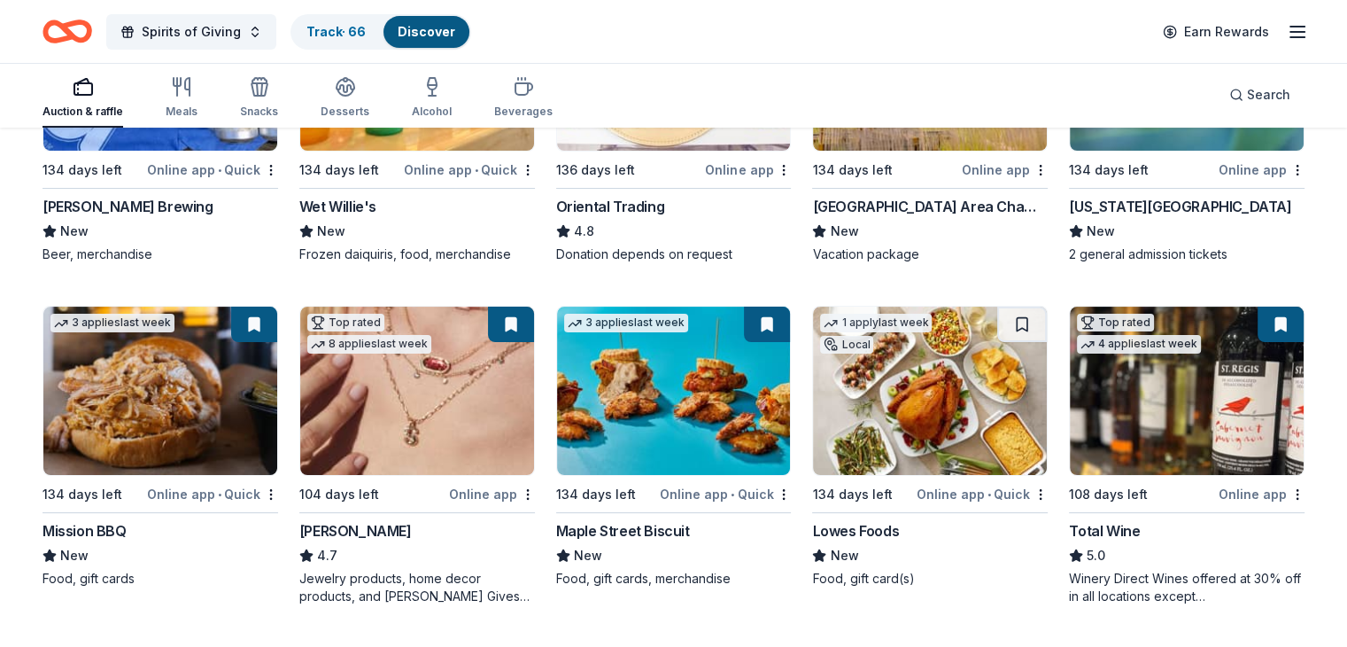
click at [912, 384] on img at bounding box center [930, 391] width 234 height 168
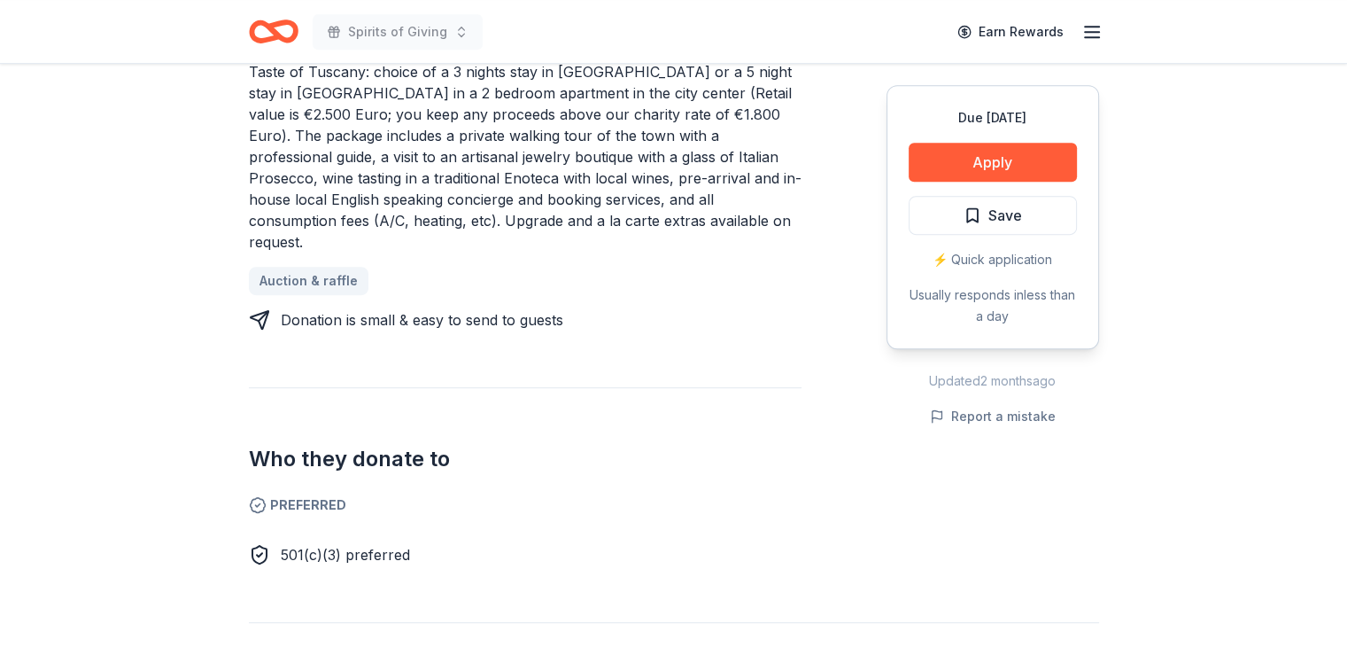
scroll to position [780, 0]
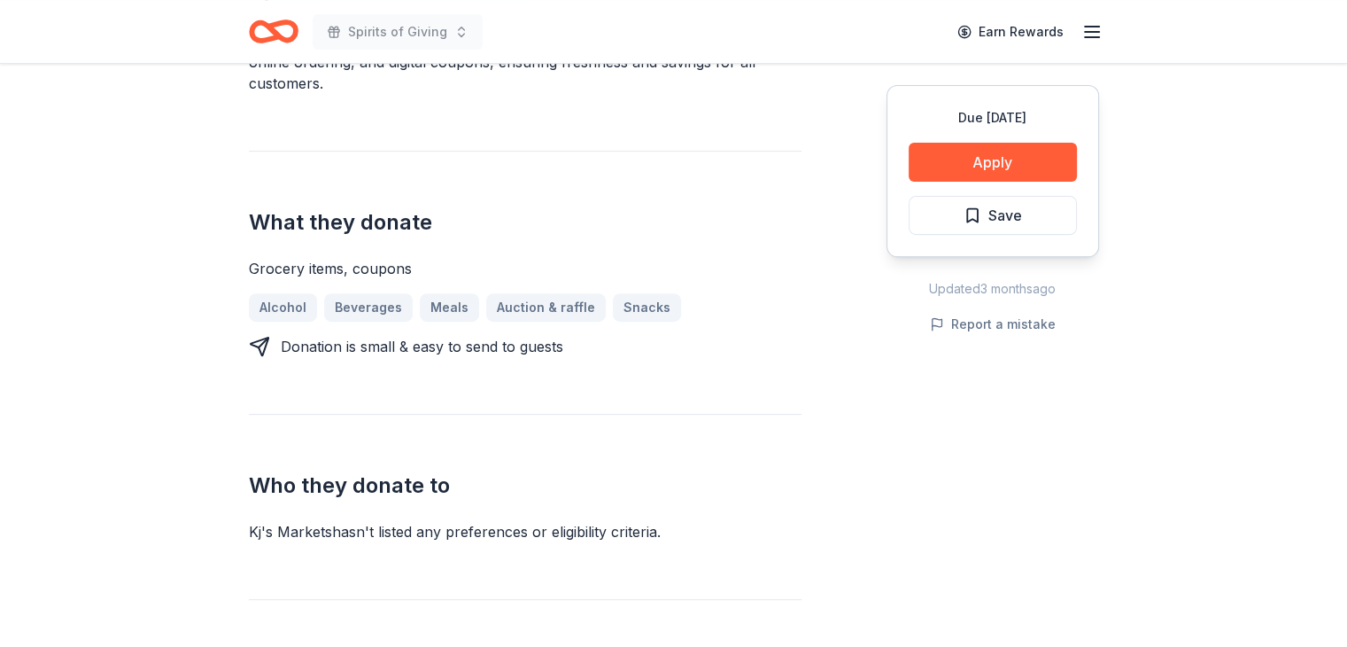
scroll to position [595, 0]
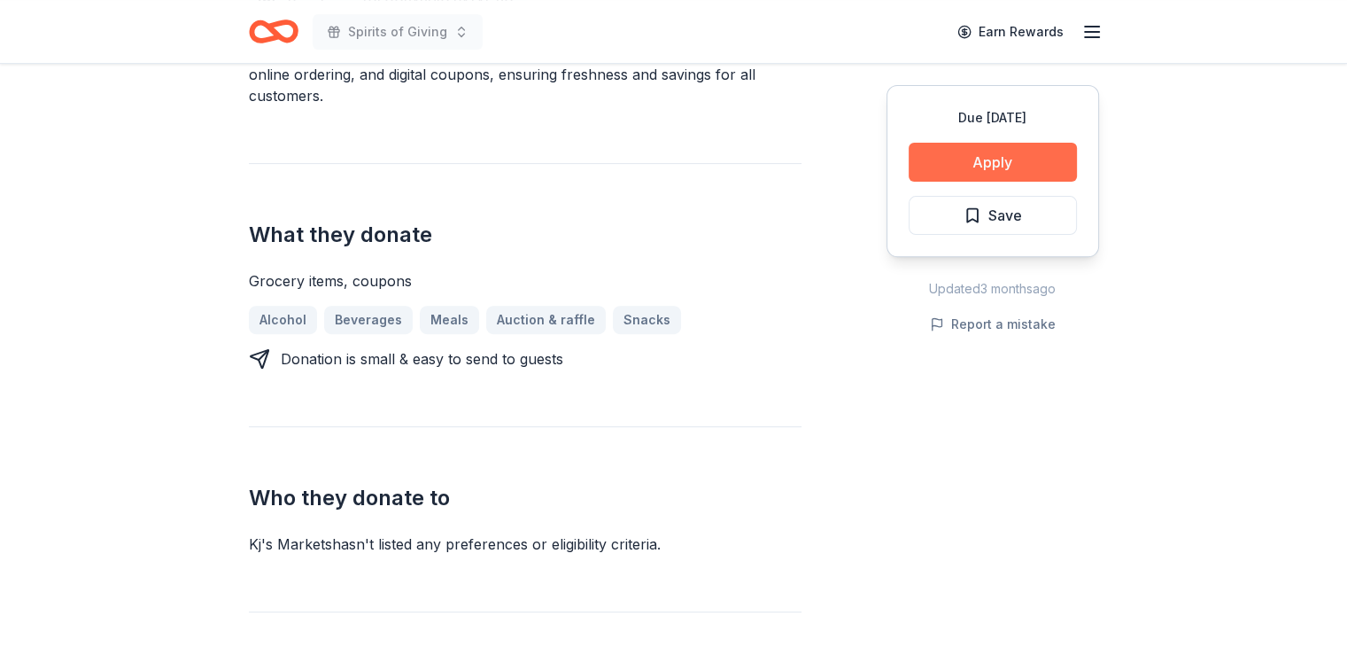
click at [994, 153] on button "Apply" at bounding box center [993, 162] width 168 height 39
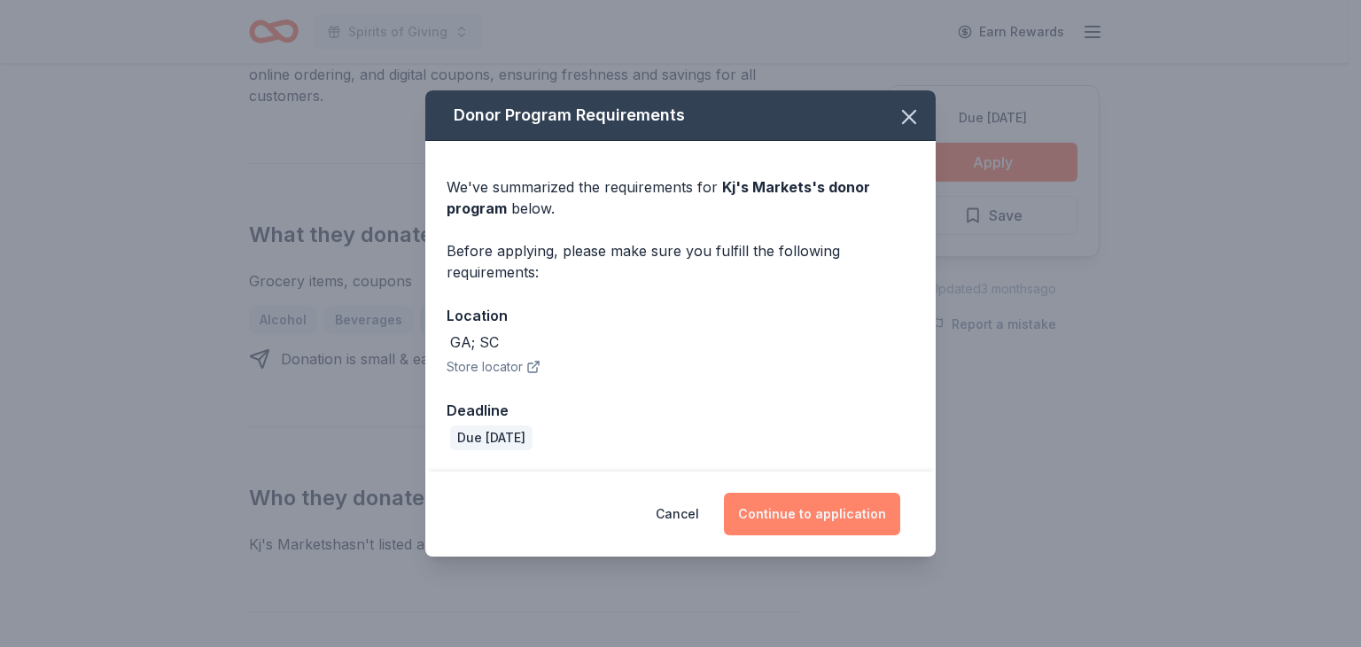
click at [805, 517] on button "Continue to application" at bounding box center [812, 514] width 176 height 43
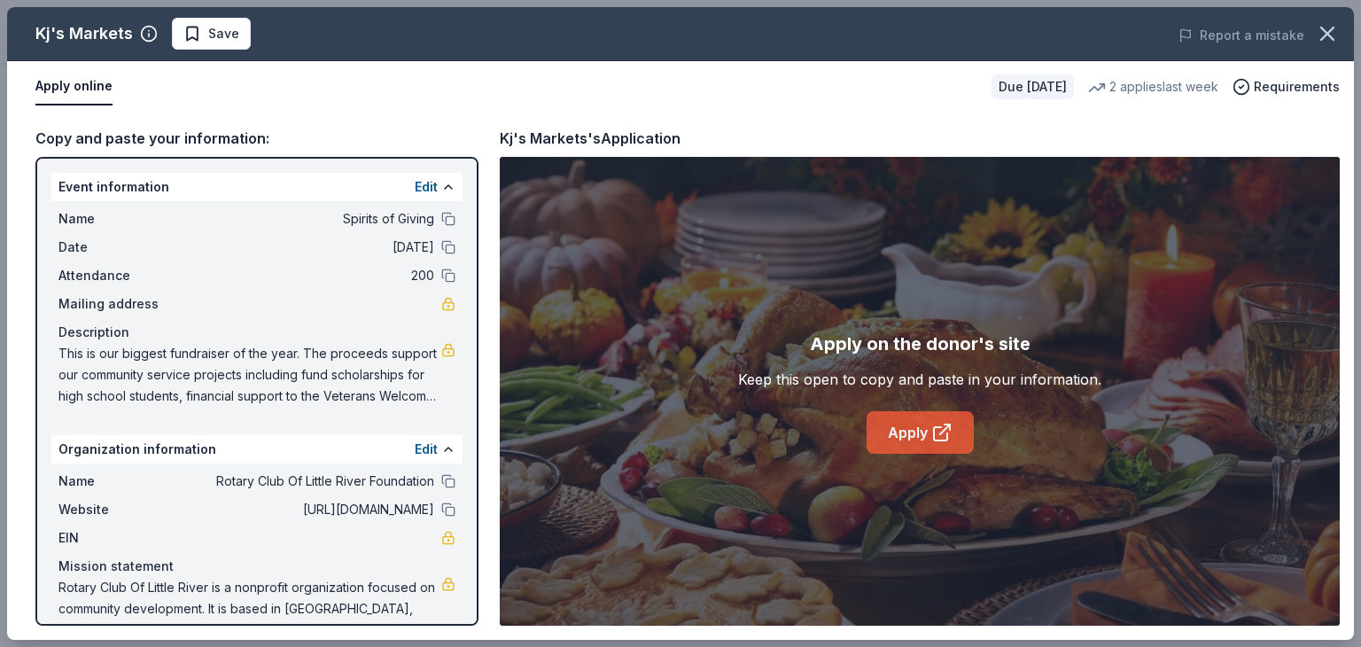
click at [922, 430] on link "Apply" at bounding box center [919, 432] width 107 height 43
click at [1329, 30] on icon "button" at bounding box center [1327, 33] width 12 height 12
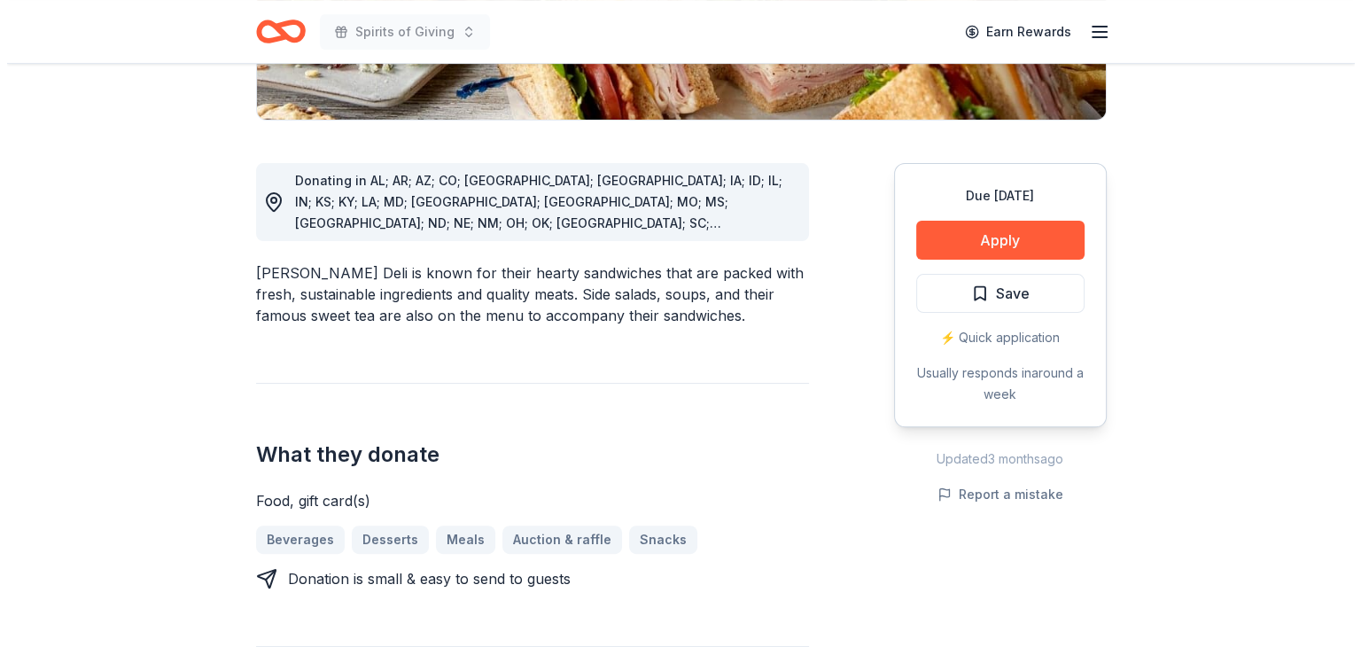
scroll to position [424, 0]
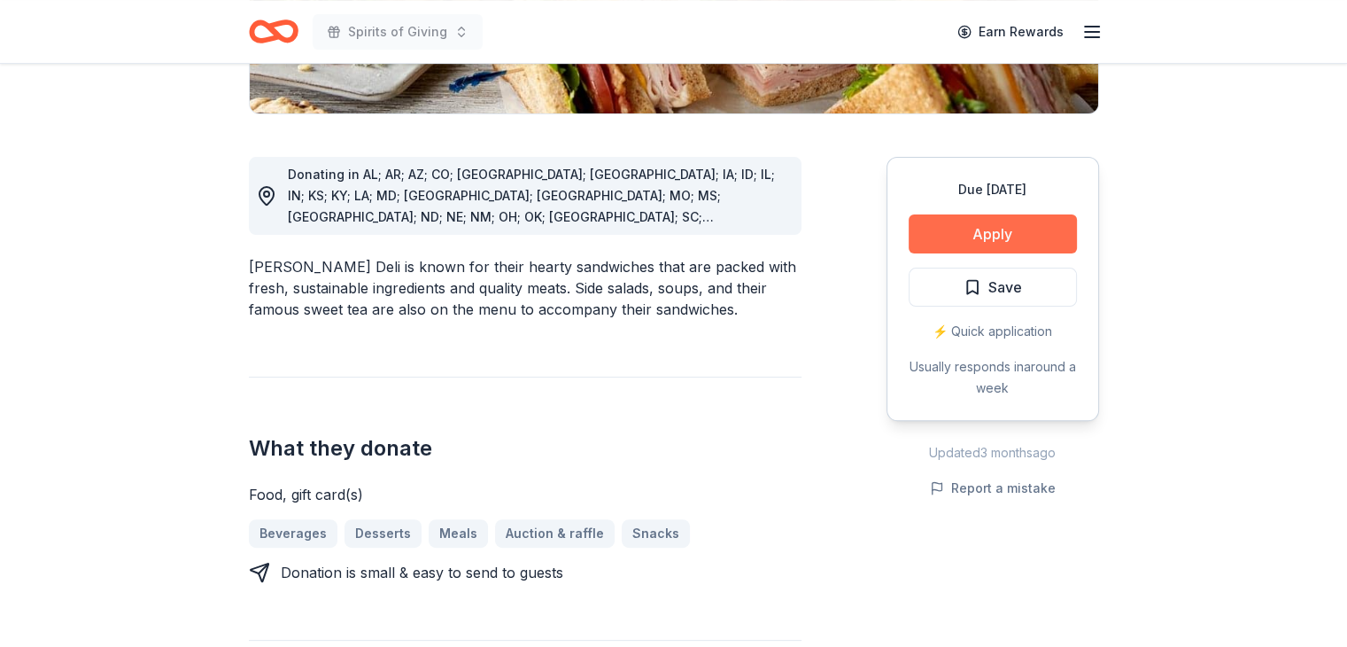
click at [990, 231] on button "Apply" at bounding box center [993, 233] width 168 height 39
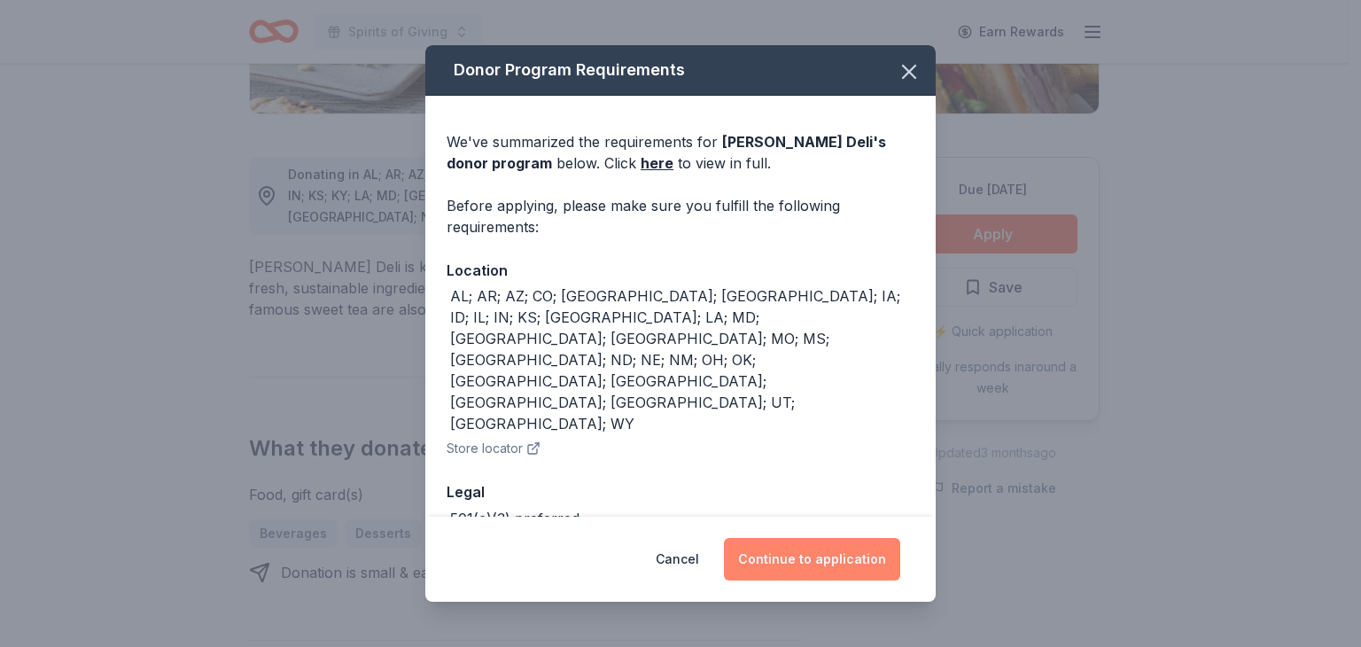
click at [835, 554] on button "Continue to application" at bounding box center [812, 559] width 176 height 43
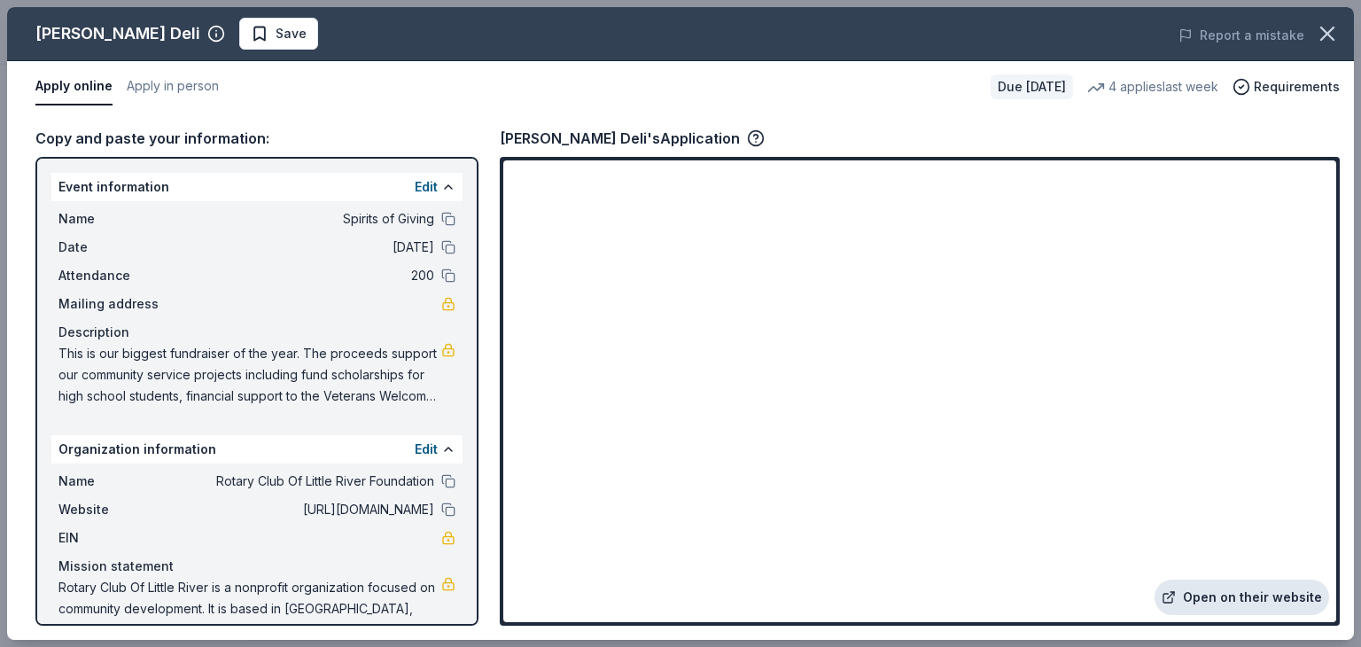
click at [1217, 594] on link "Open on their website" at bounding box center [1241, 596] width 175 height 35
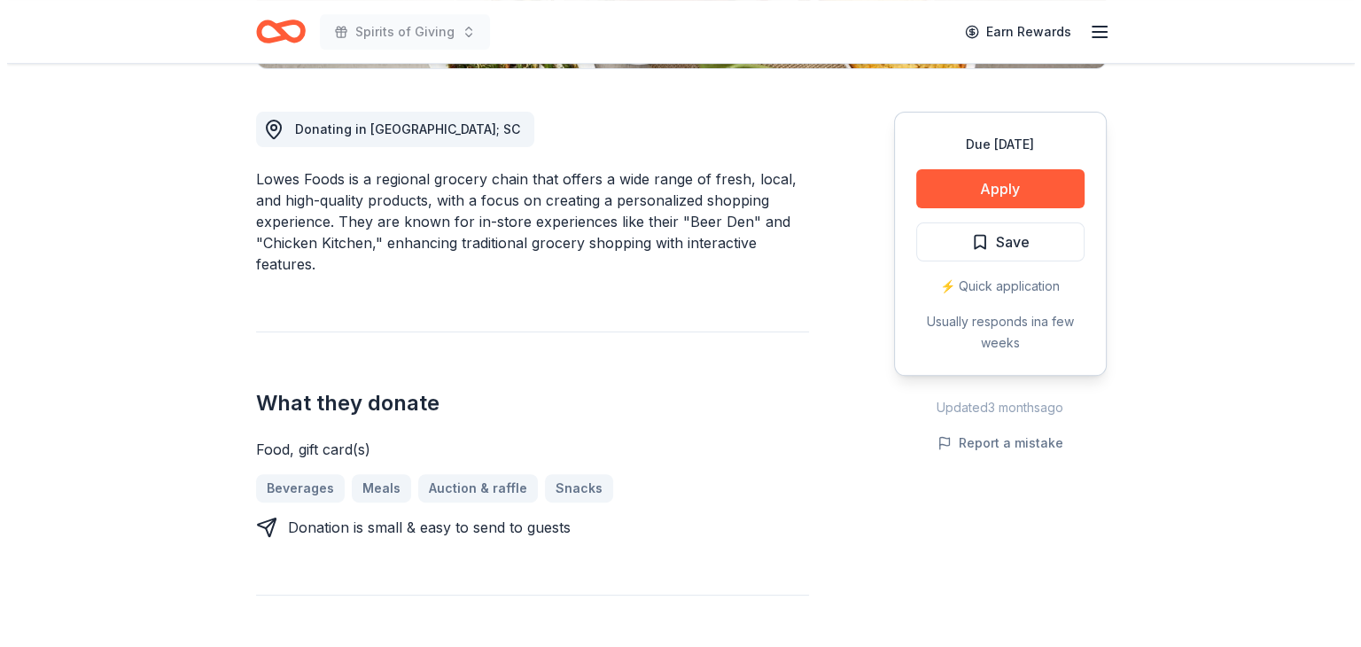
scroll to position [477, 0]
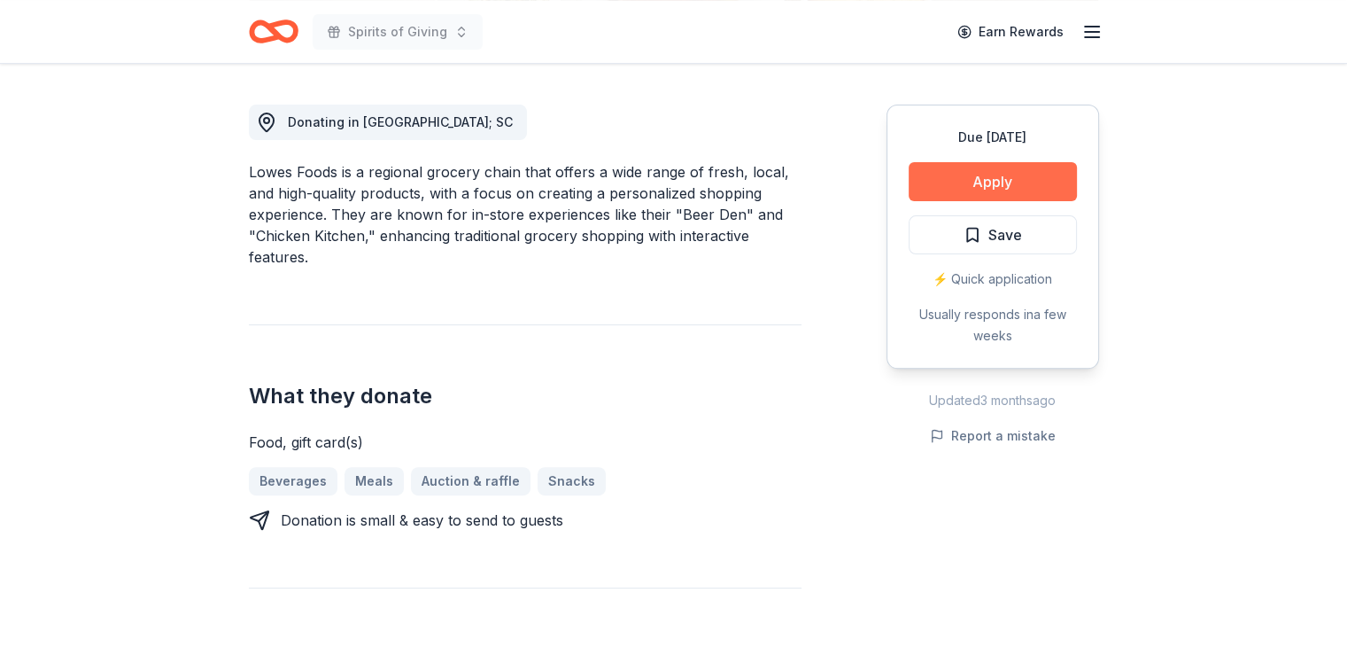
click at [995, 184] on button "Apply" at bounding box center [993, 181] width 168 height 39
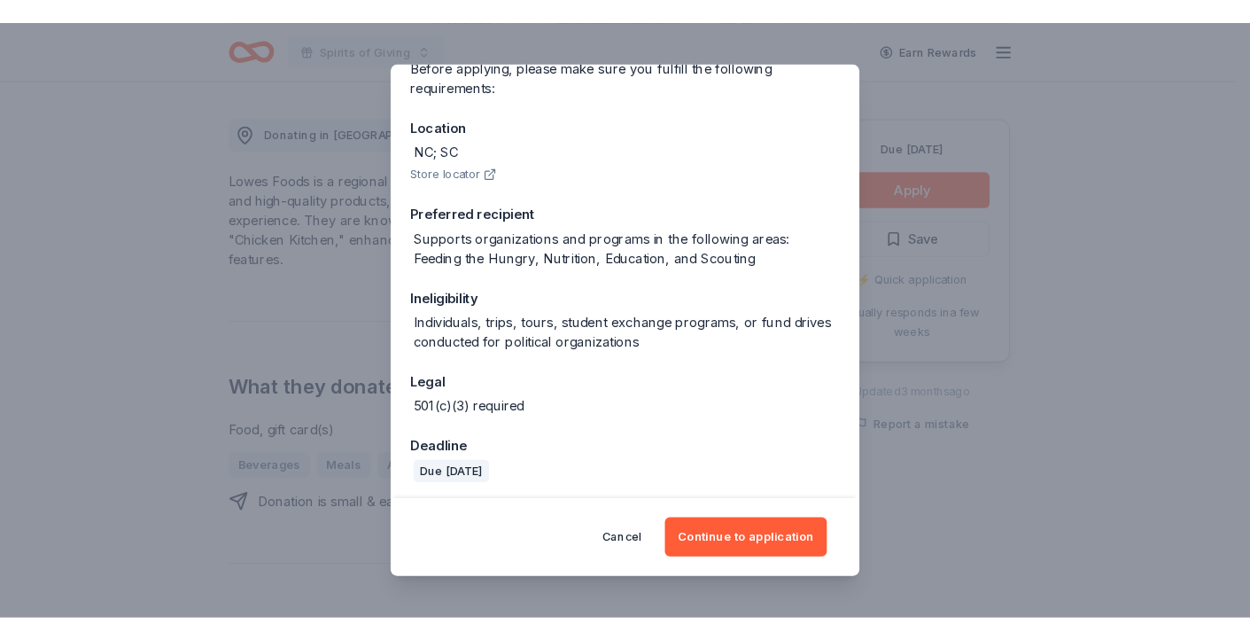
scroll to position [159, 0]
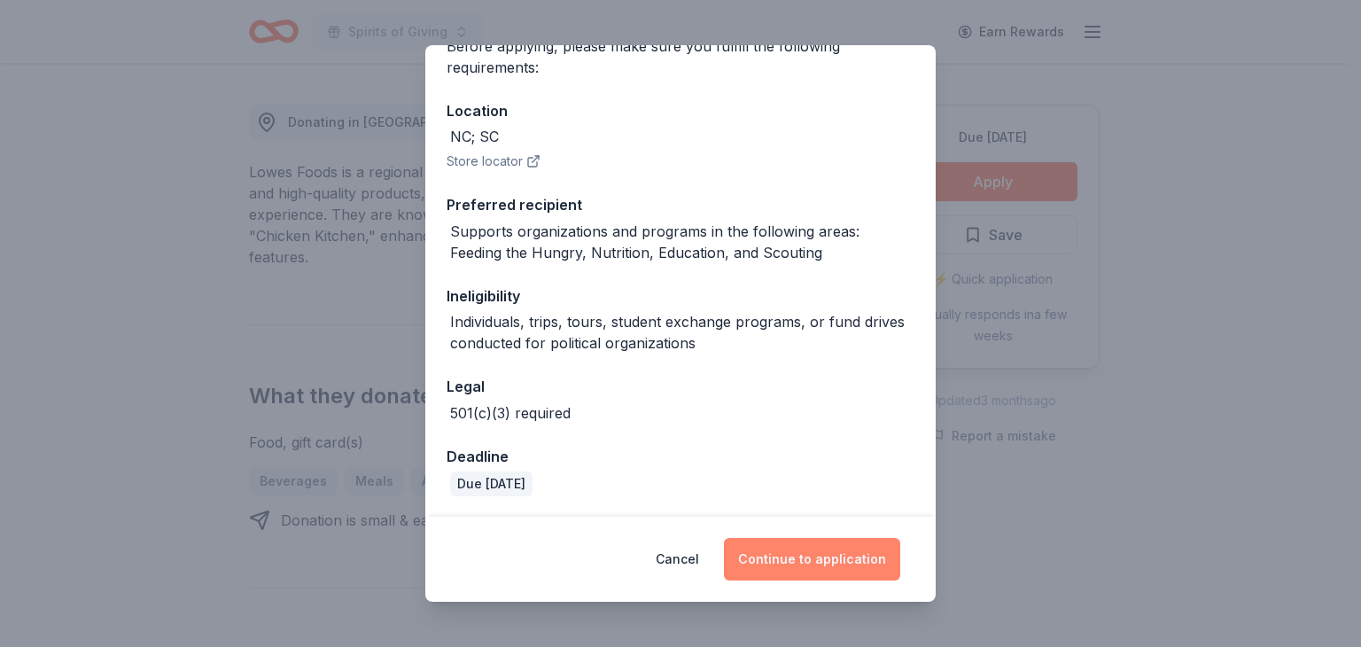
click at [817, 554] on button "Continue to application" at bounding box center [812, 559] width 176 height 43
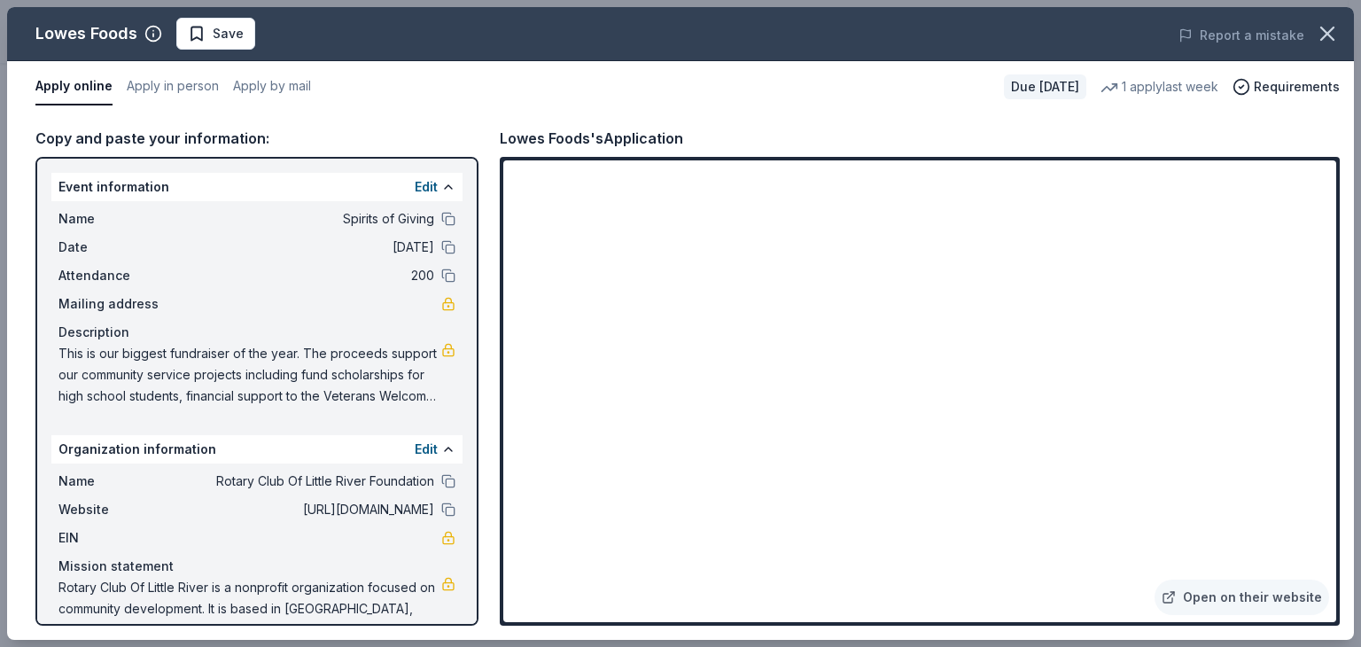
drag, startPoint x: 1354, startPoint y: 188, endPoint x: 1359, endPoint y: 257, distance: 69.3
click at [1347, 257] on div "Lowes Foods Save Report a mistake Apply online Apply in person Apply by mail Du…" at bounding box center [680, 323] width 1361 height 647
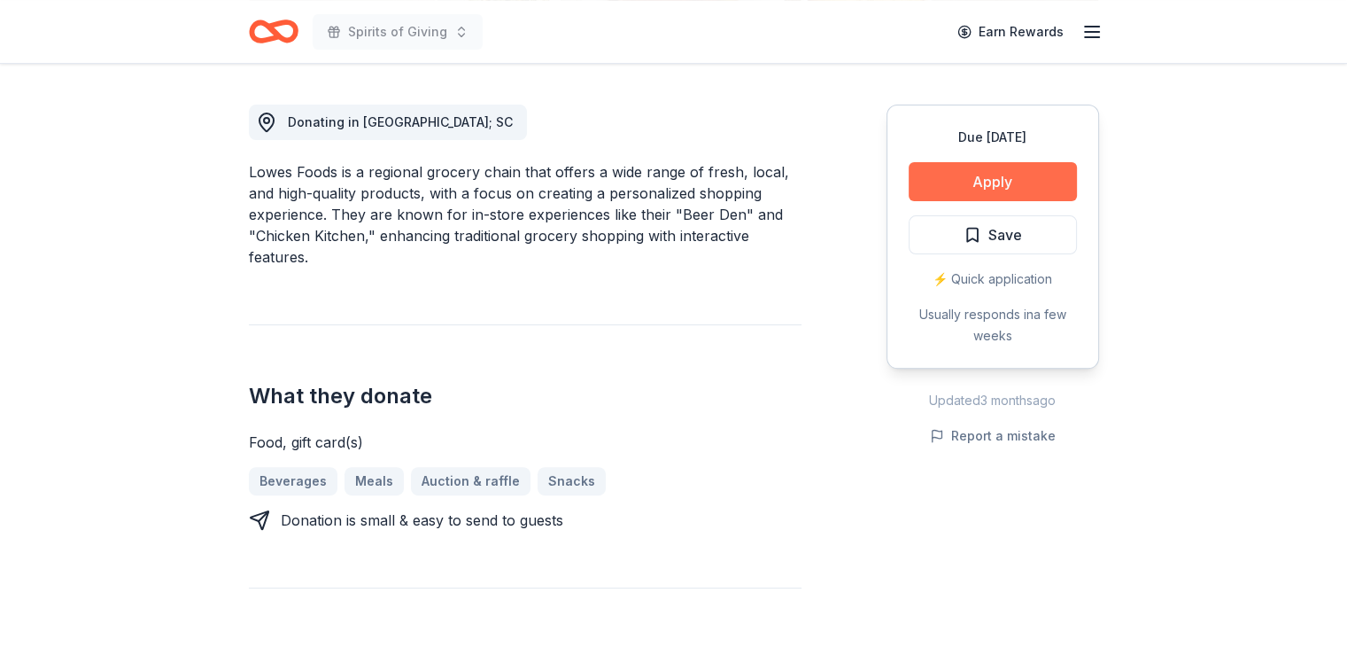
click at [998, 182] on button "Apply" at bounding box center [993, 181] width 168 height 39
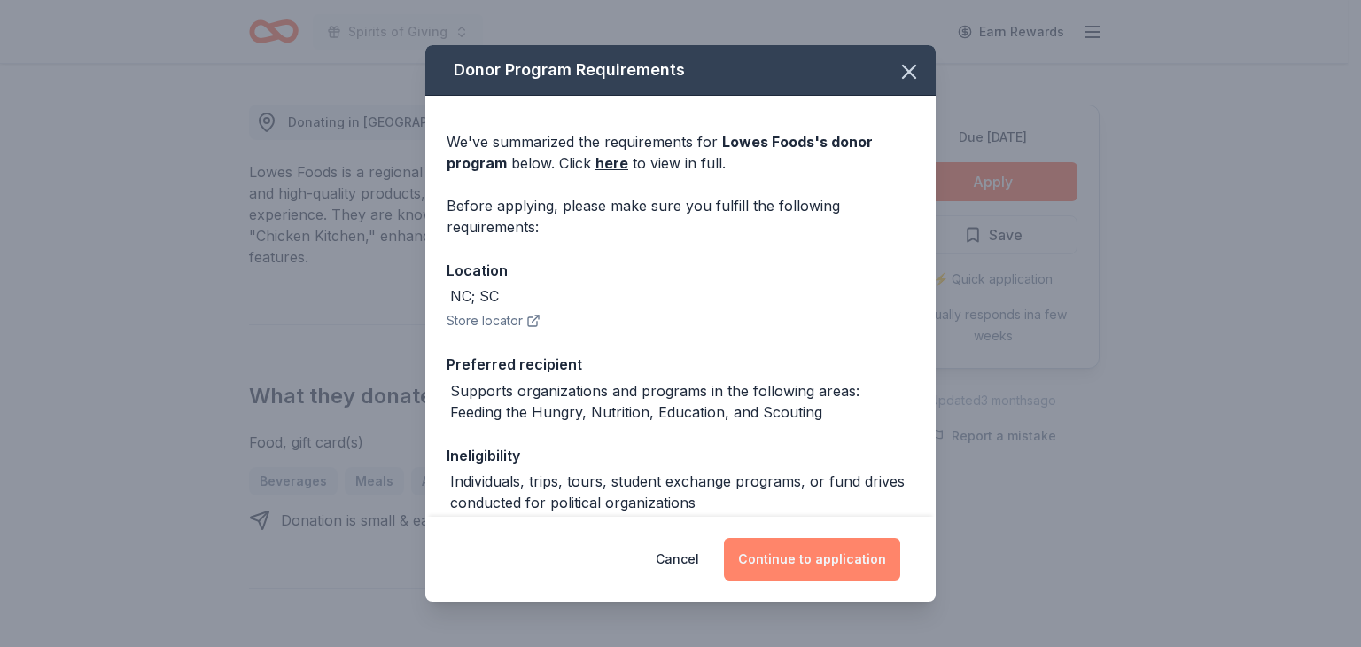
click at [836, 554] on button "Continue to application" at bounding box center [812, 559] width 176 height 43
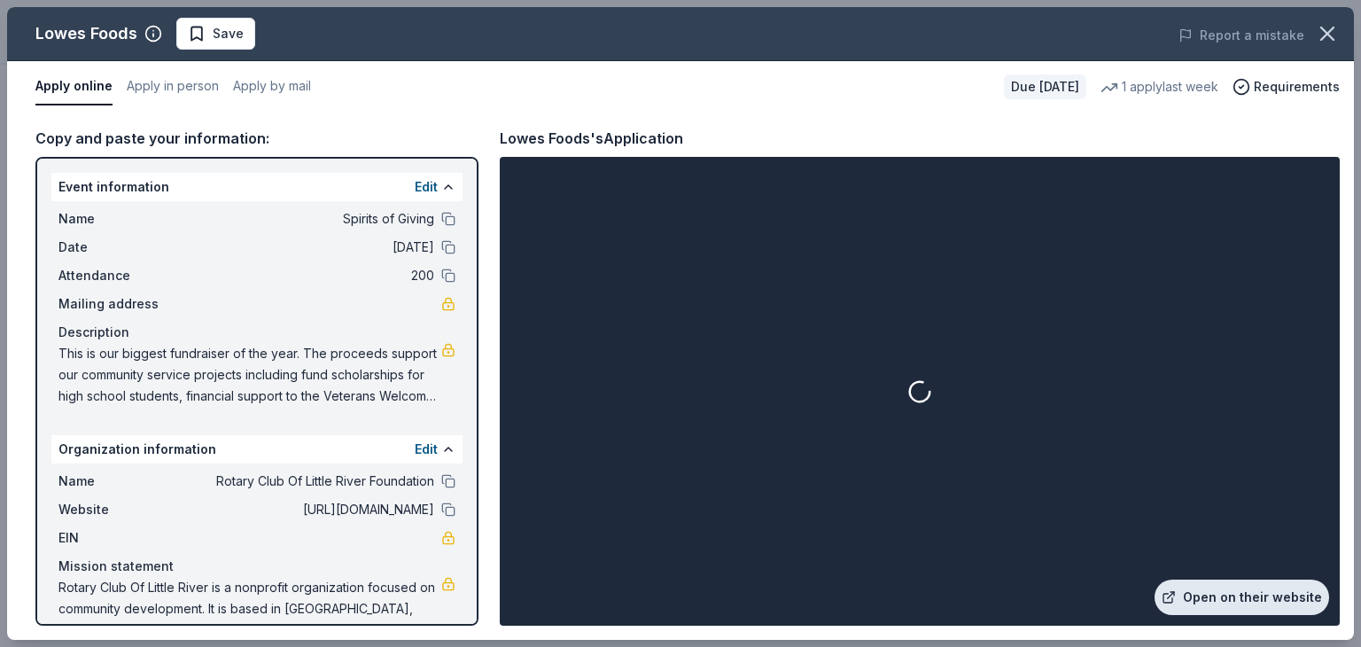
click at [1245, 596] on link "Open on their website" at bounding box center [1241, 596] width 175 height 35
